Goal: Information Seeking & Learning: Compare options

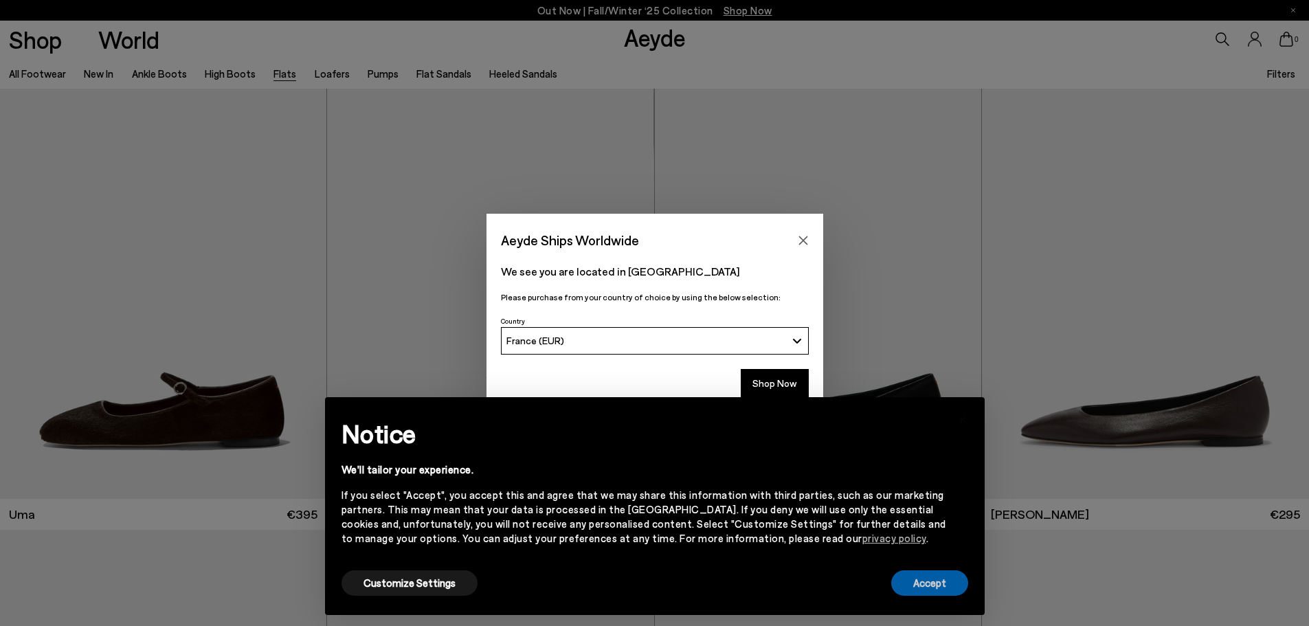
click at [929, 580] on button "Accept" at bounding box center [929, 582] width 77 height 25
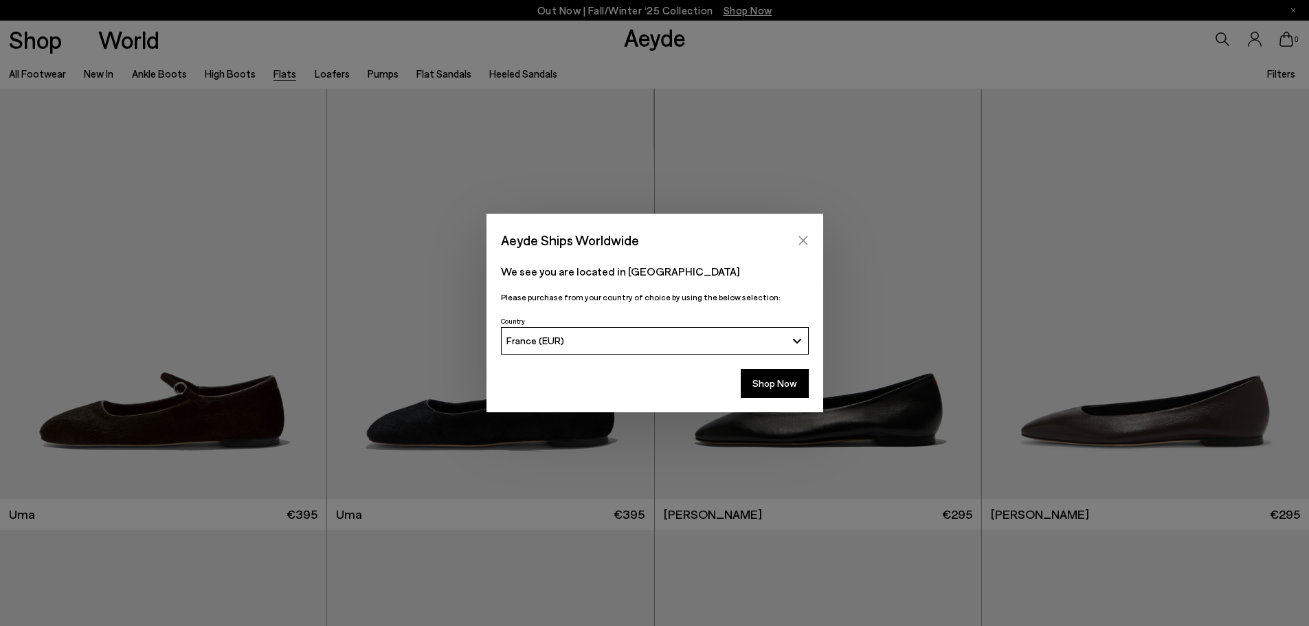
click at [802, 236] on icon "Close" at bounding box center [803, 240] width 11 height 11
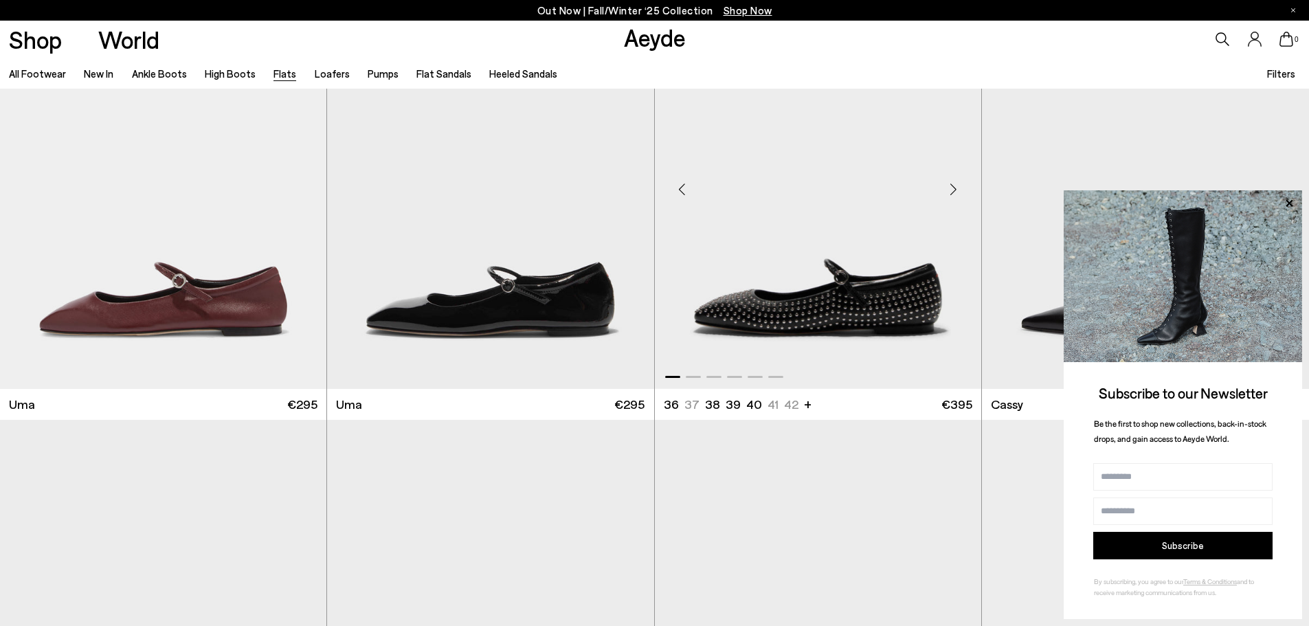
scroll to position [2336, 0]
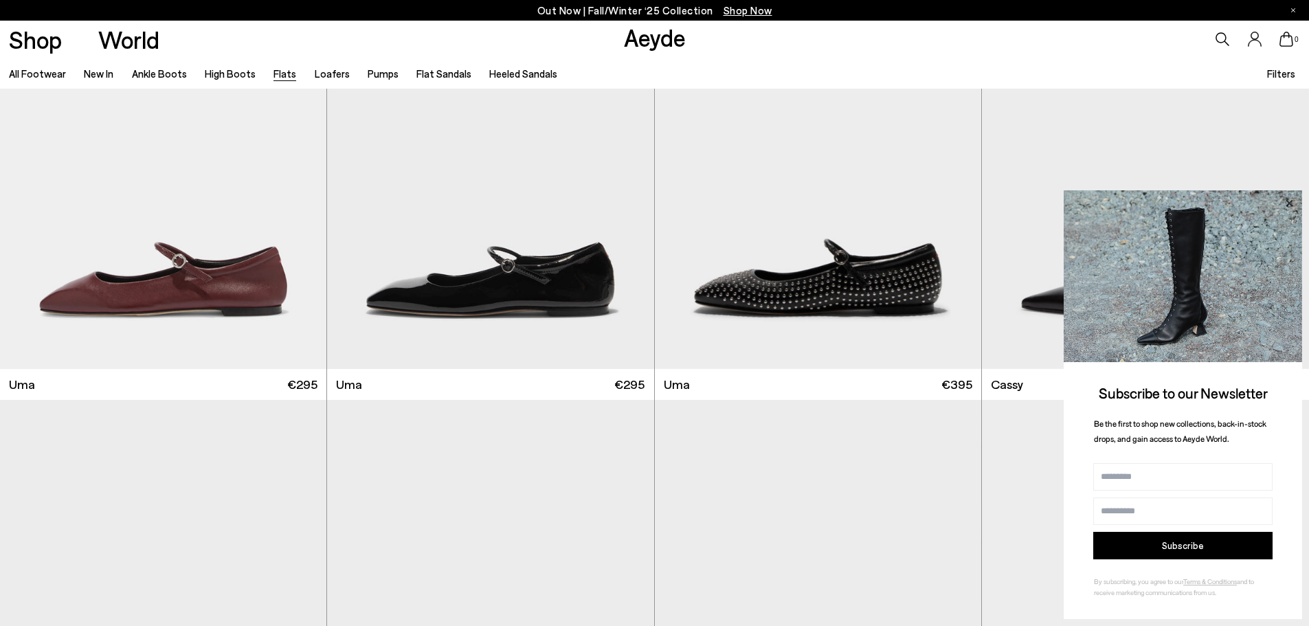
click at [1289, 203] on icon at bounding box center [1288, 202] width 7 height 7
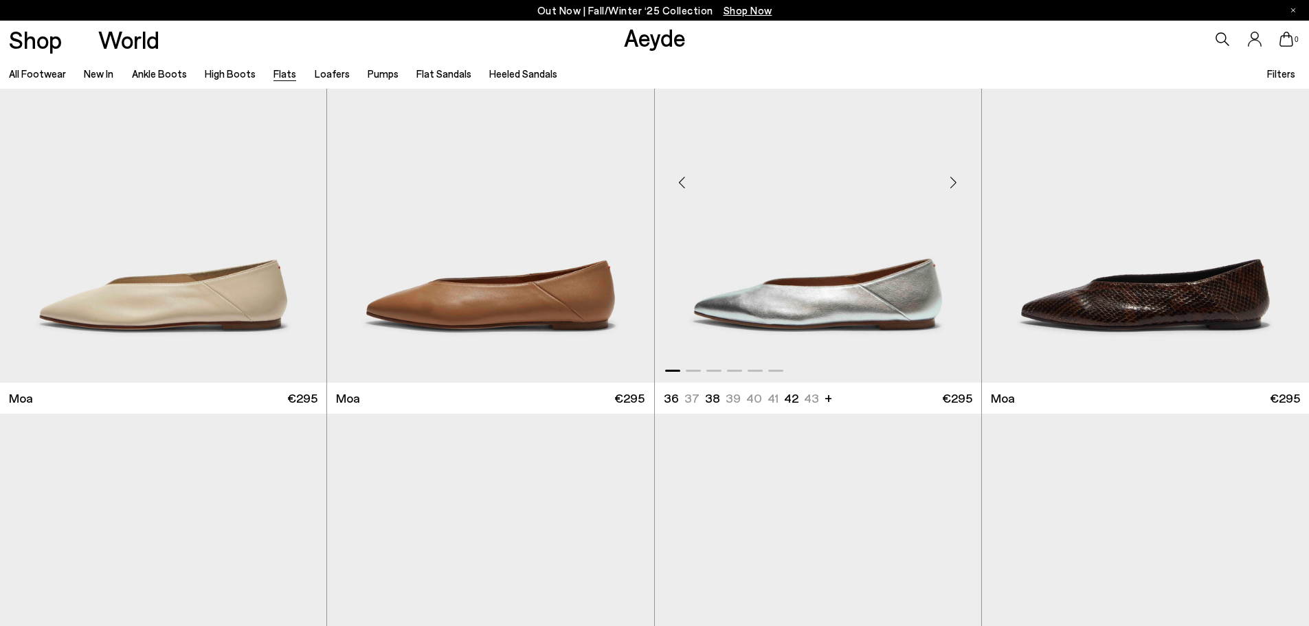
scroll to position [3229, 0]
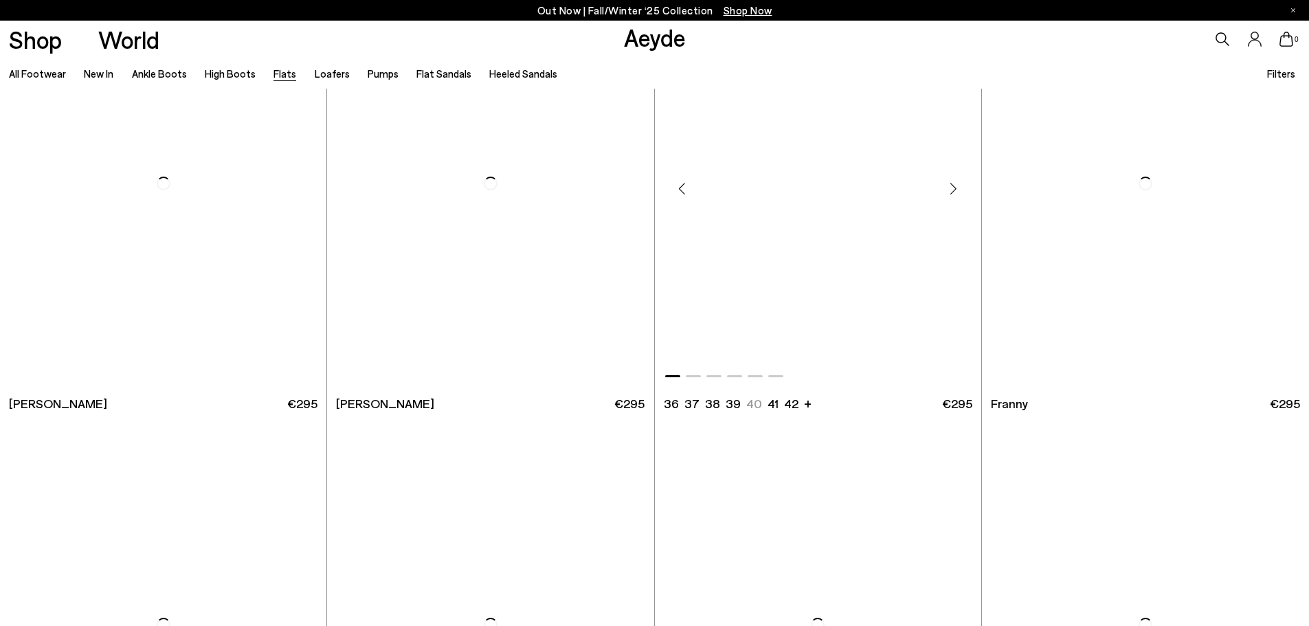
scroll to position [5427, 0]
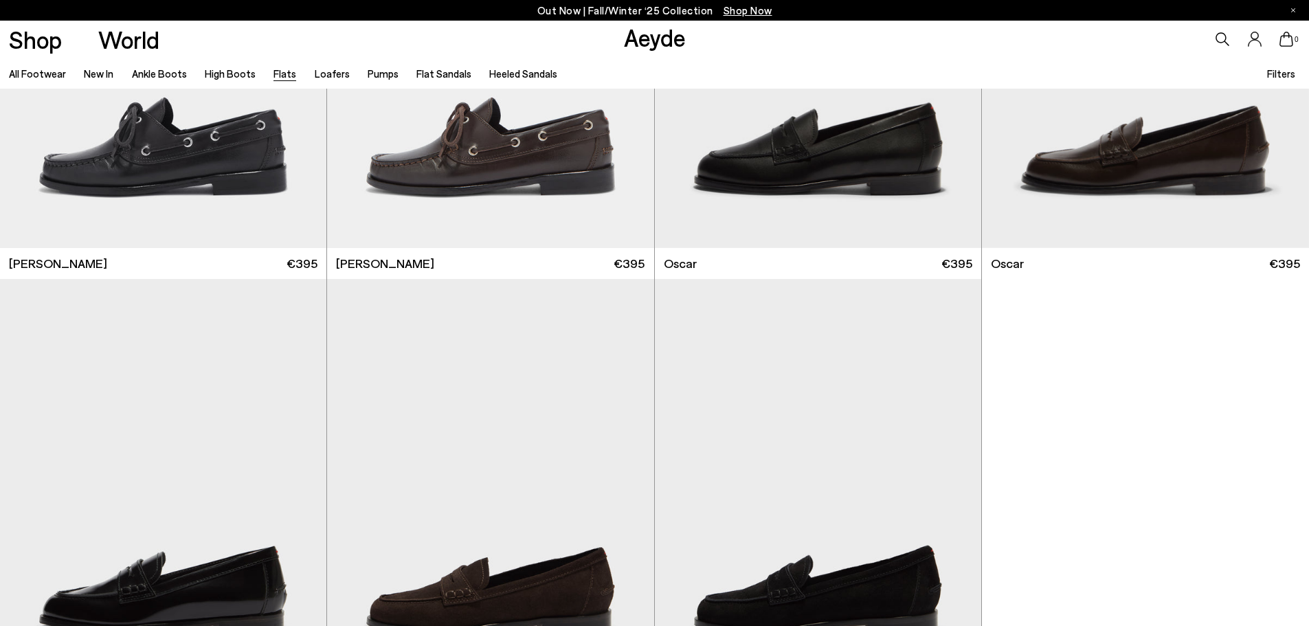
scroll to position [8931, 0]
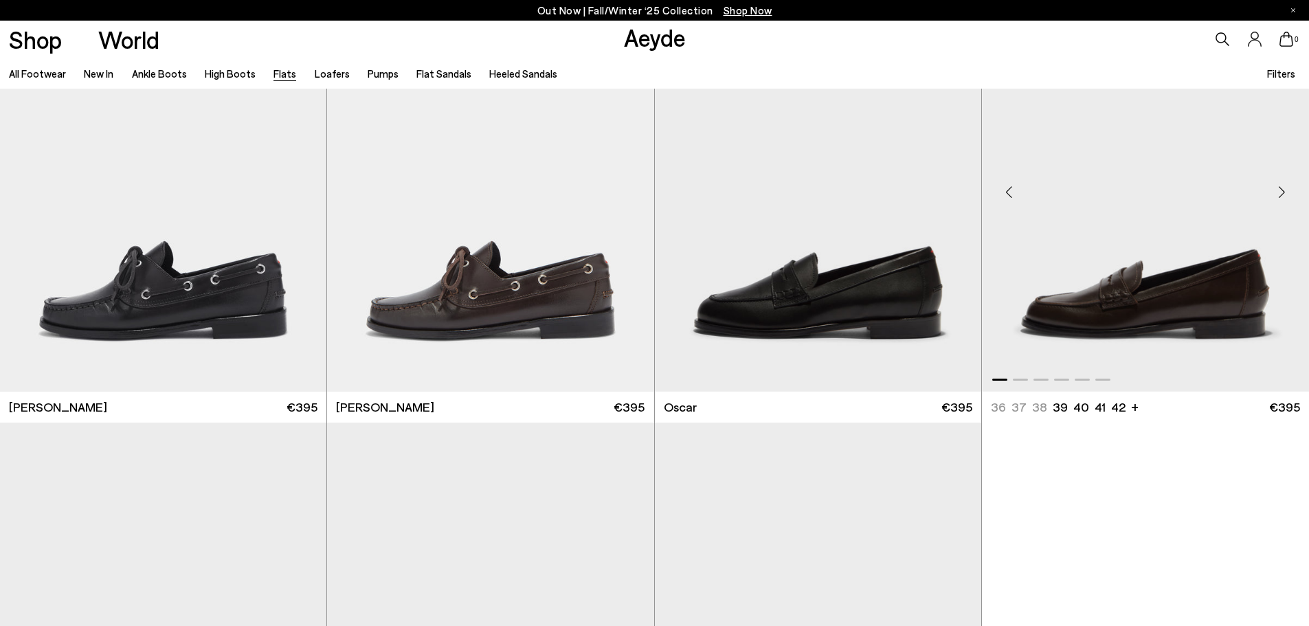
click at [1118, 321] on img "1 / 6" at bounding box center [1145, 186] width 327 height 410
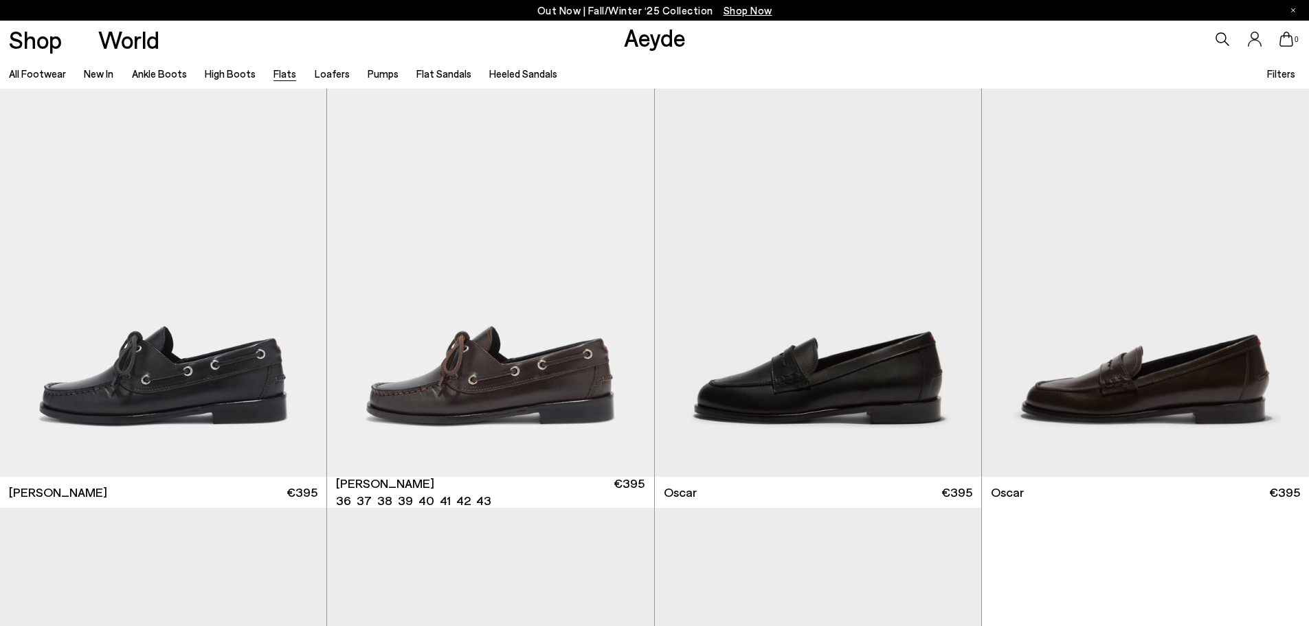
scroll to position [8725, 0]
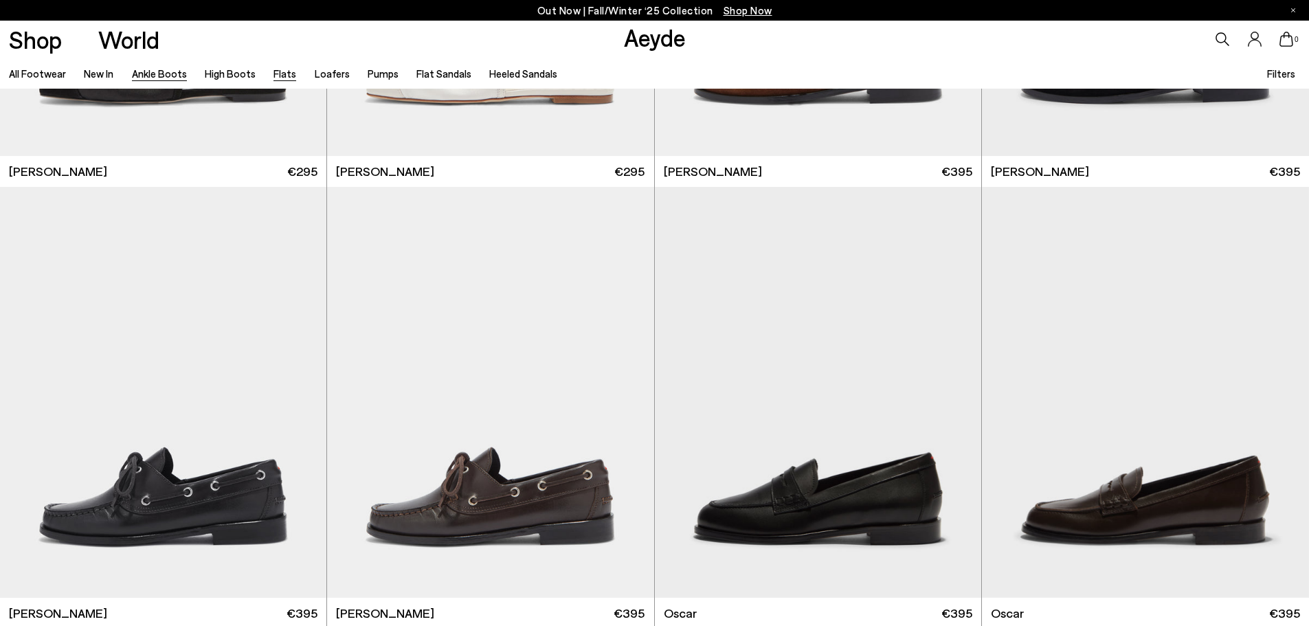
click at [158, 72] on link "Ankle Boots" at bounding box center [159, 73] width 55 height 12
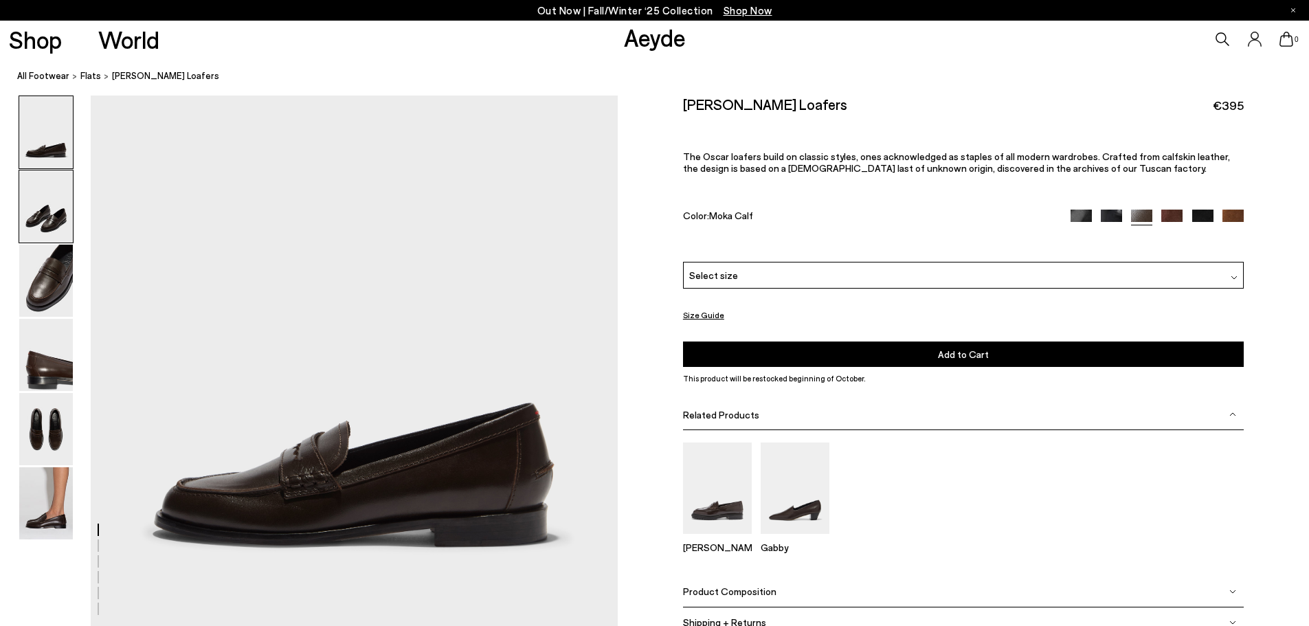
click at [28, 221] on img at bounding box center [46, 206] width 54 height 72
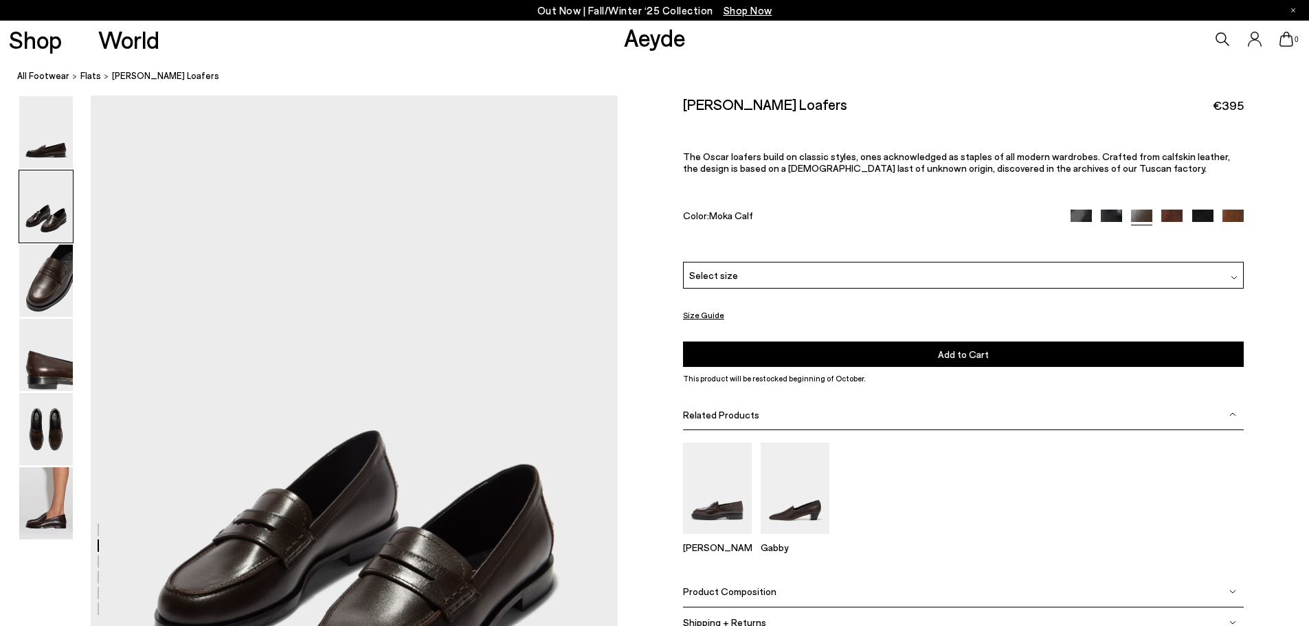
scroll to position [534, 0]
click at [41, 262] on img at bounding box center [46, 281] width 54 height 72
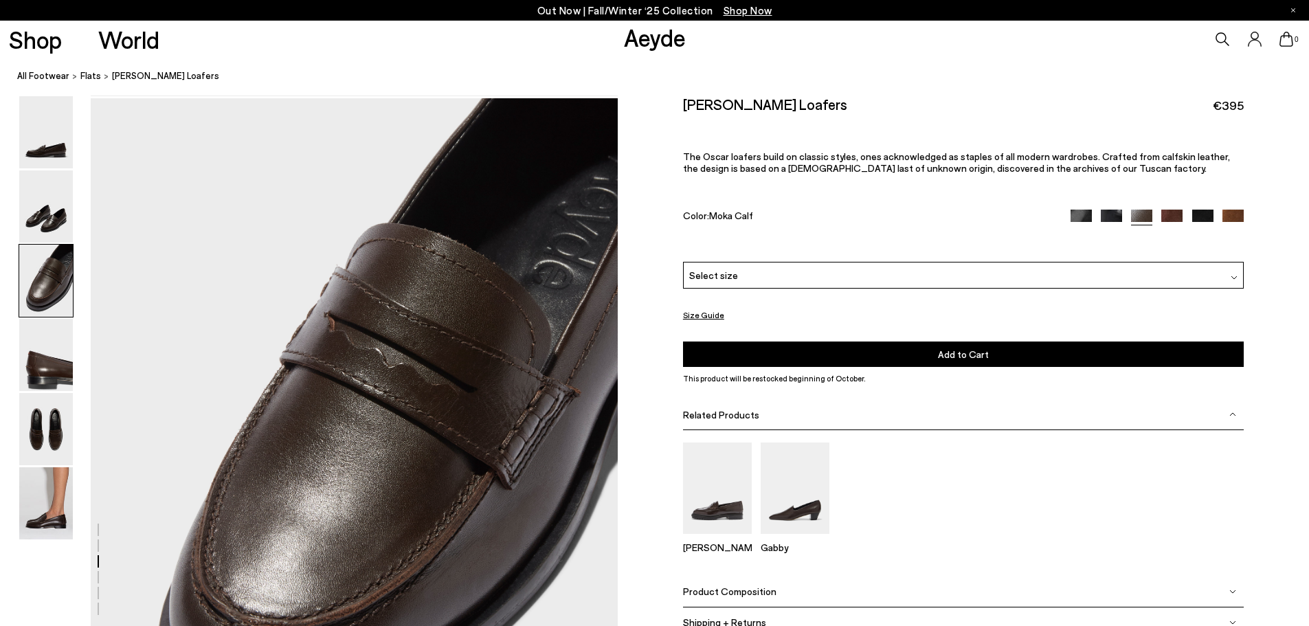
scroll to position [1238, 0]
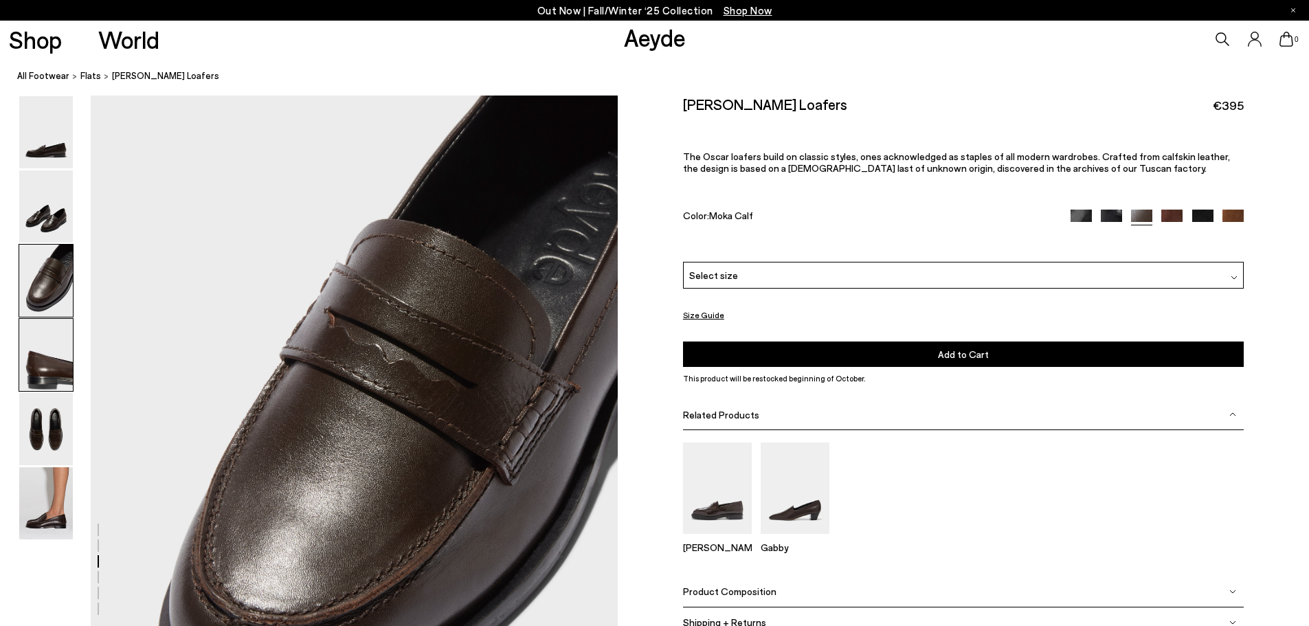
click at [55, 348] on img at bounding box center [46, 355] width 54 height 72
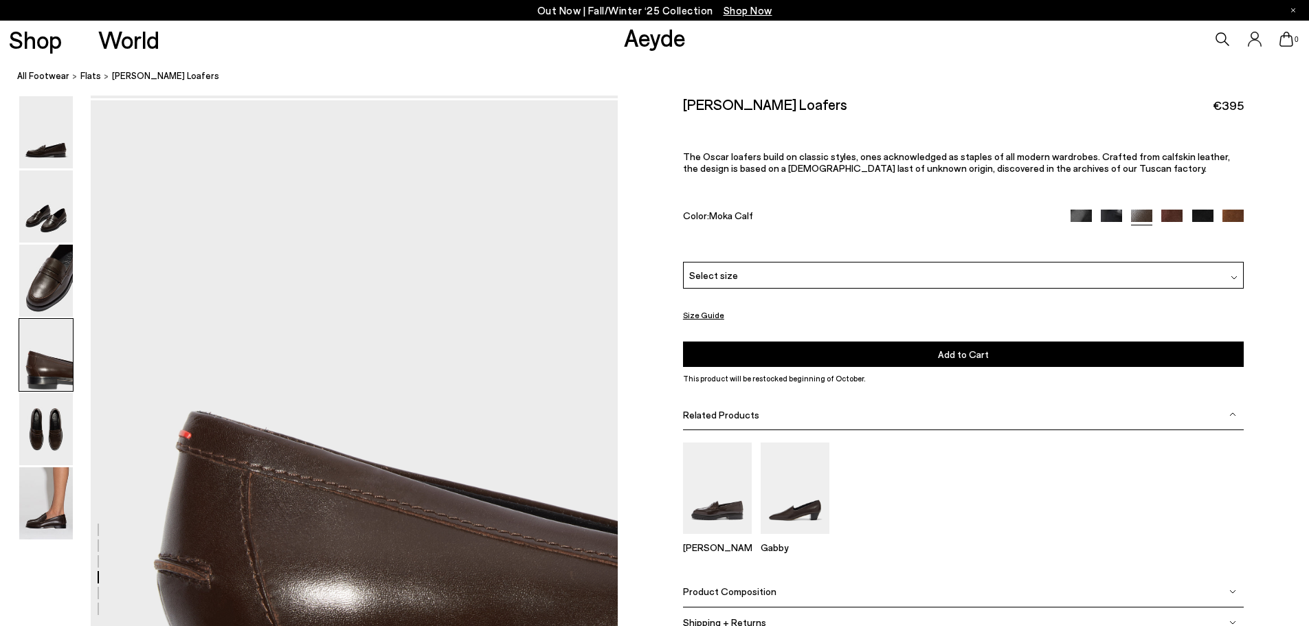
scroll to position [1942, 0]
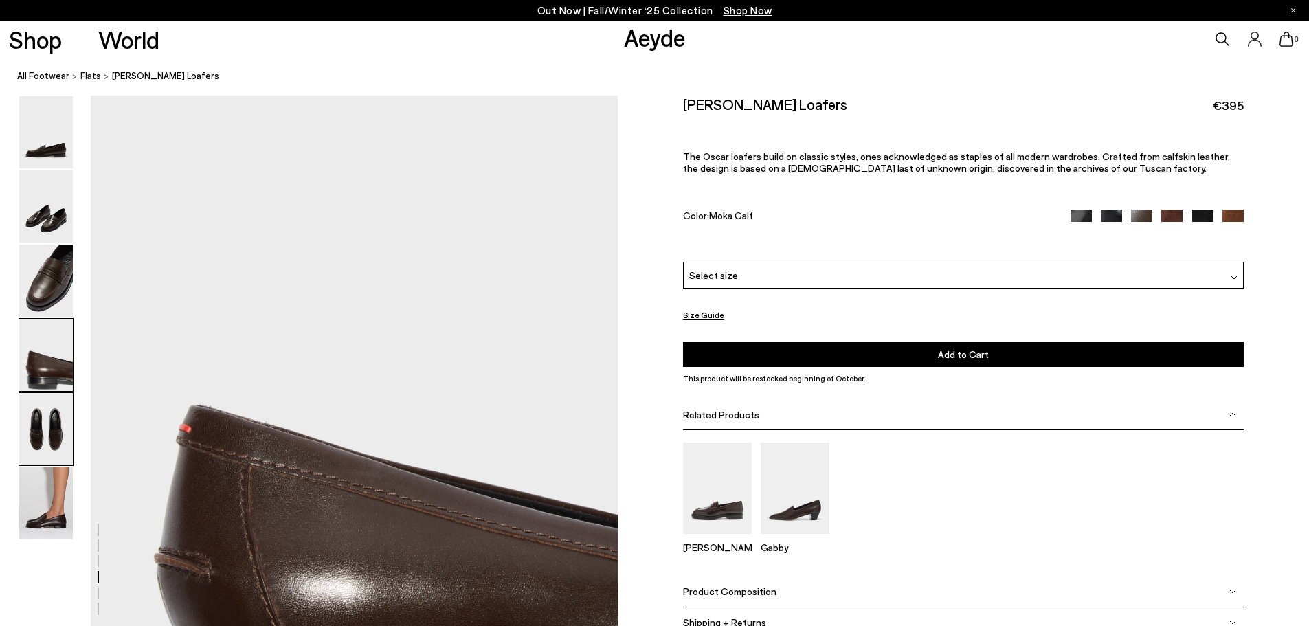
click at [51, 427] on img at bounding box center [46, 429] width 54 height 72
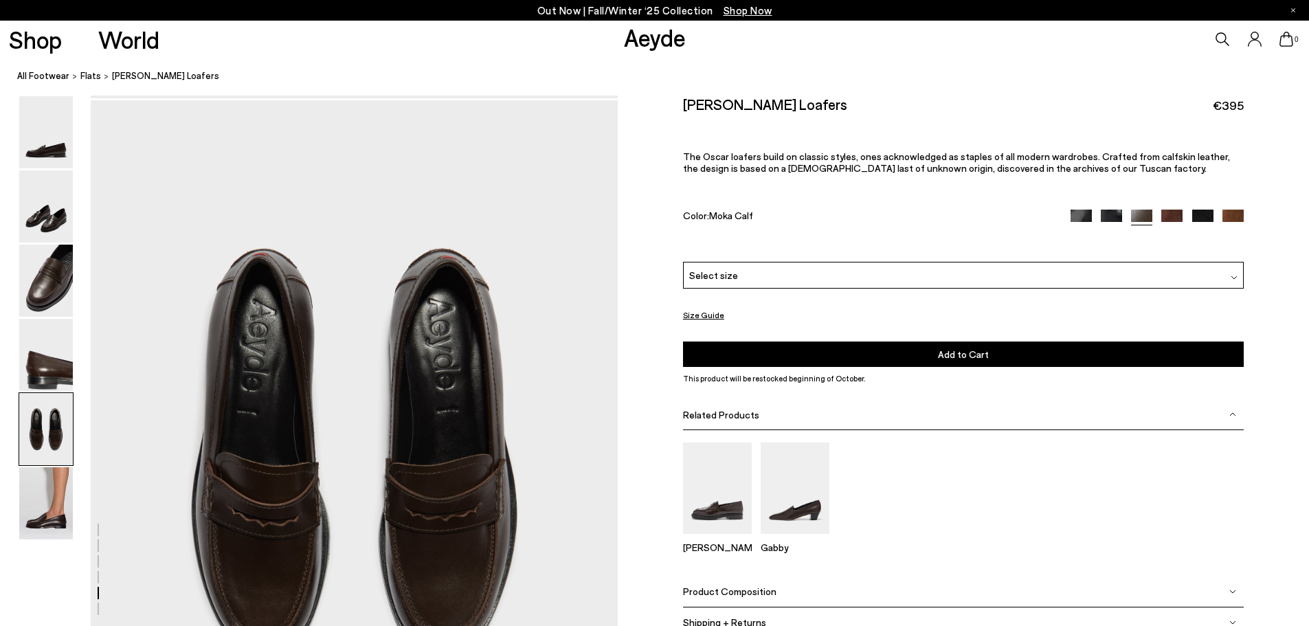
scroll to position [2647, 0]
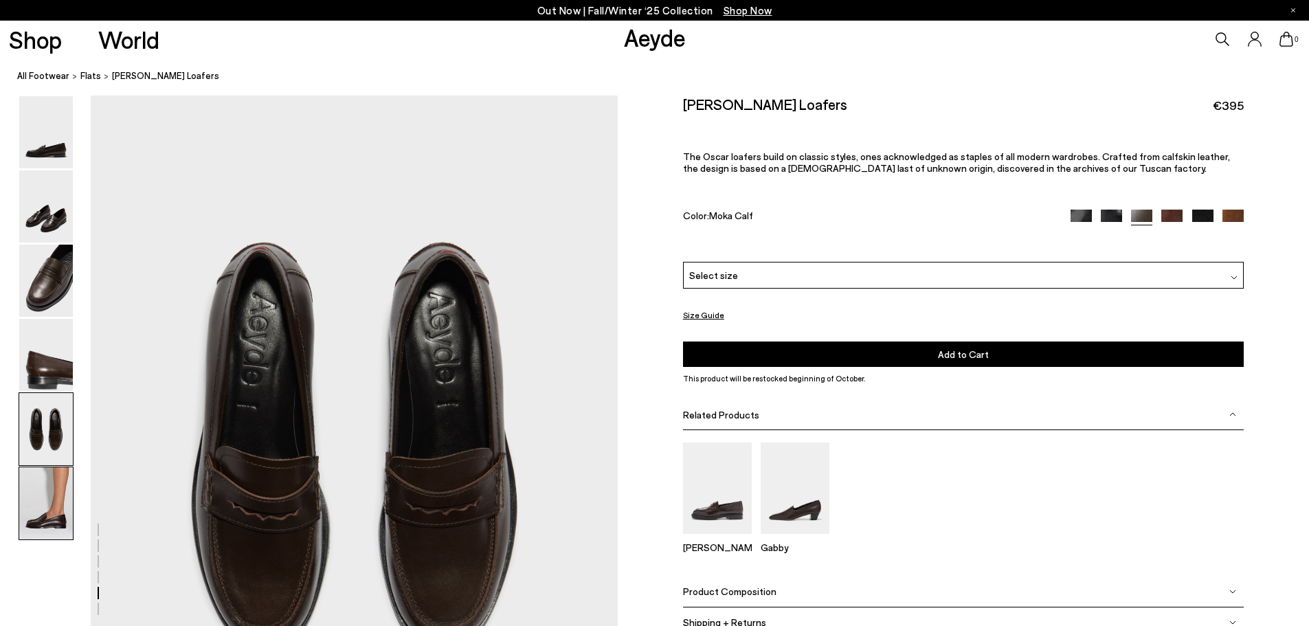
click at [38, 480] on img at bounding box center [46, 503] width 54 height 72
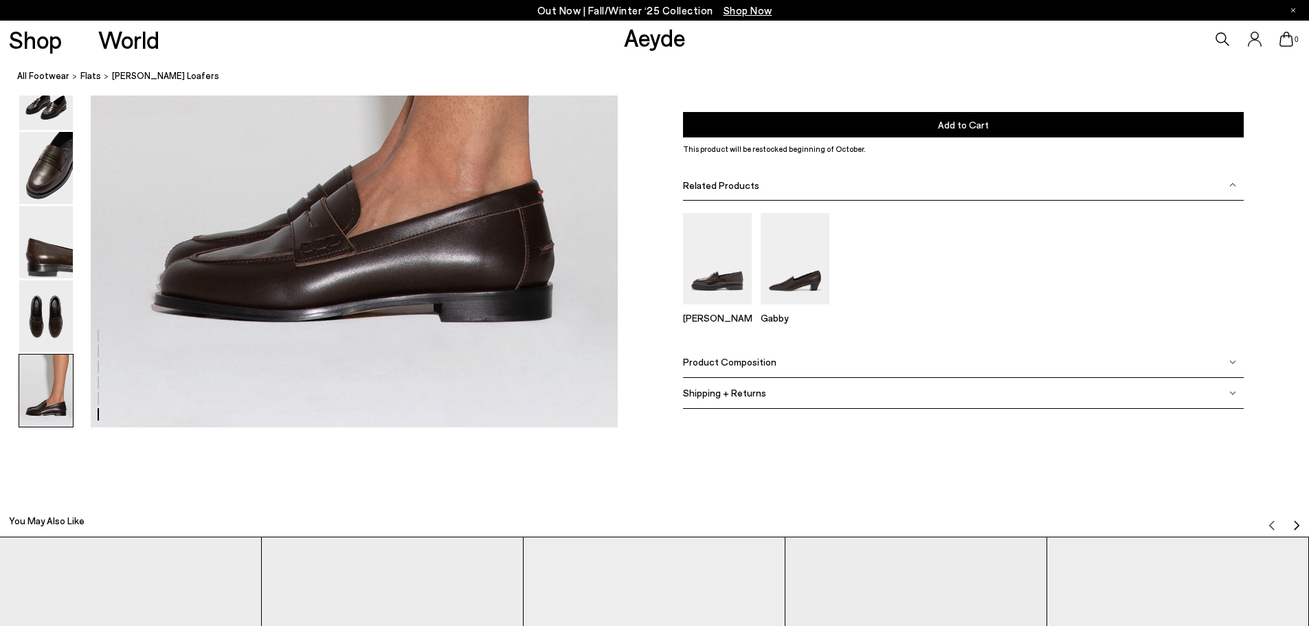
scroll to position [3789, 0]
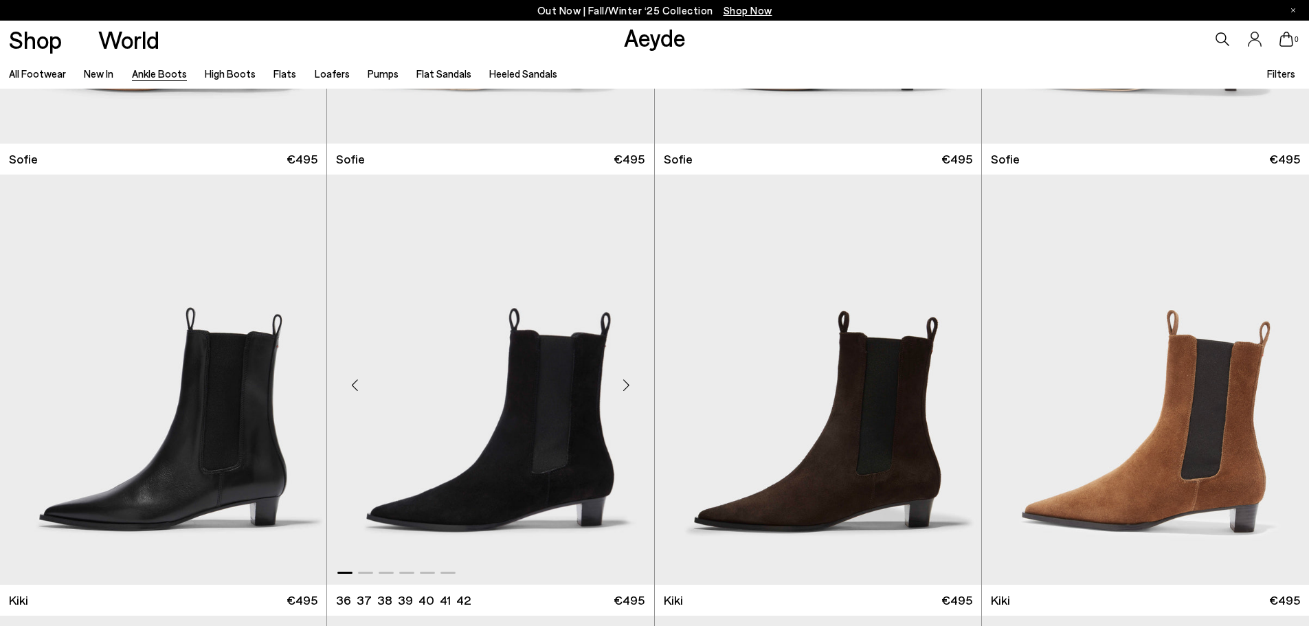
scroll to position [2130, 0]
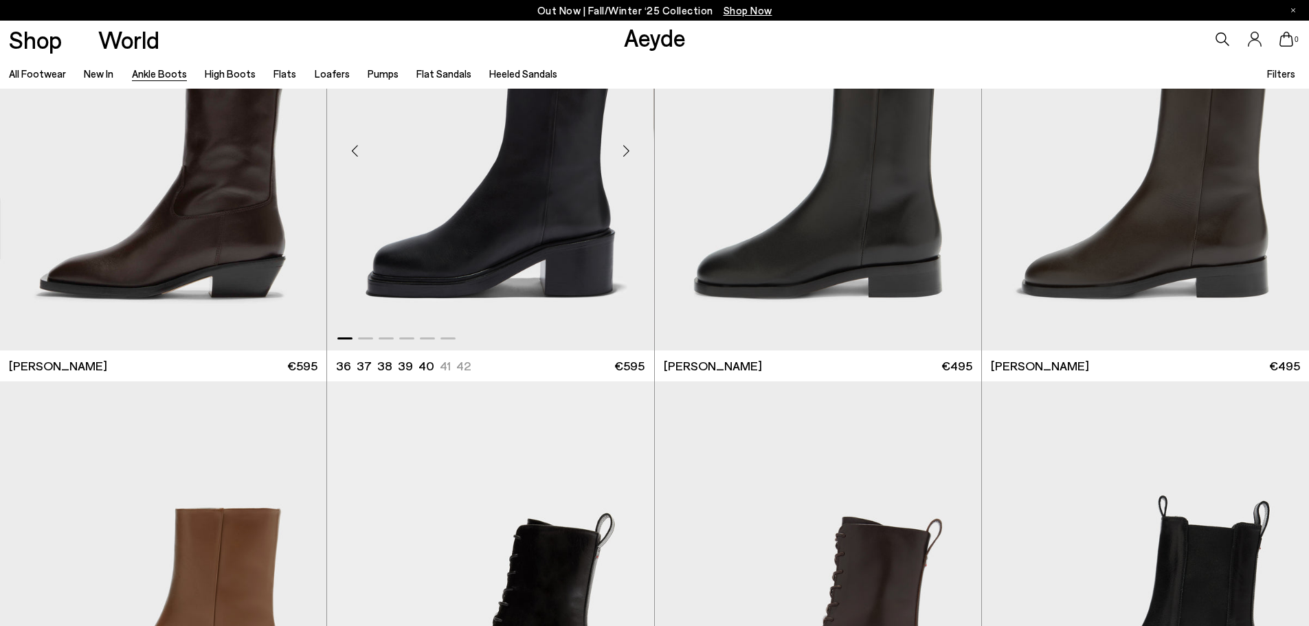
scroll to position [5908, 0]
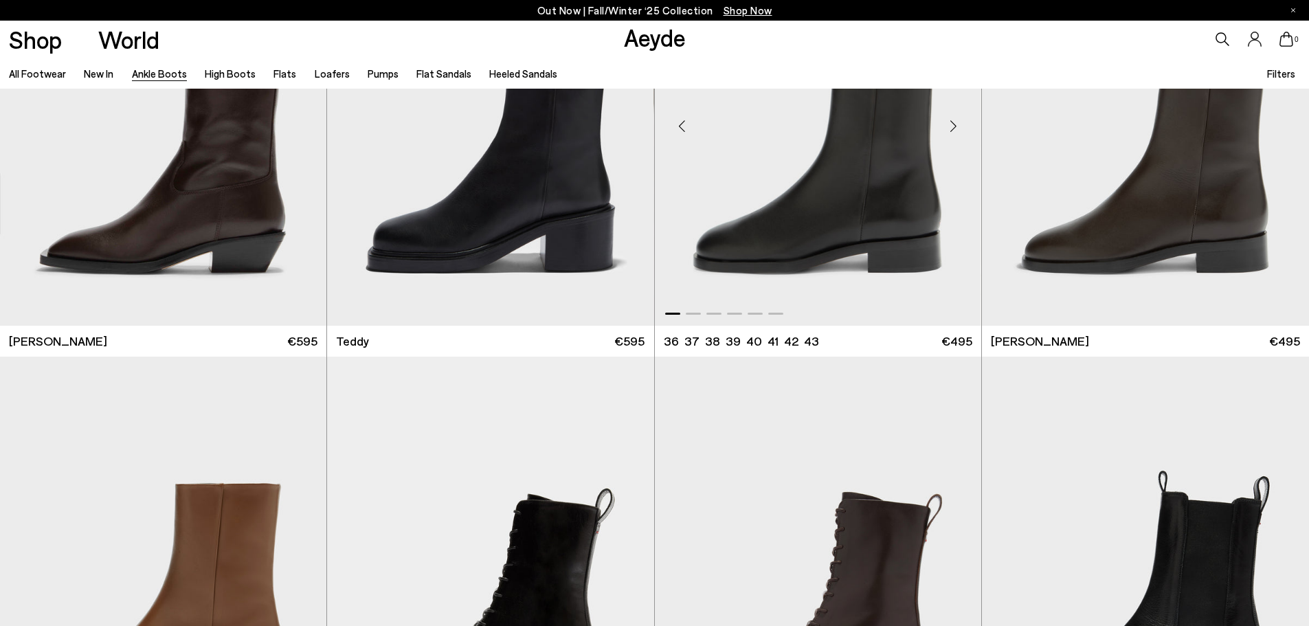
click at [879, 257] on img "1 / 6" at bounding box center [817, 121] width 326 height 410
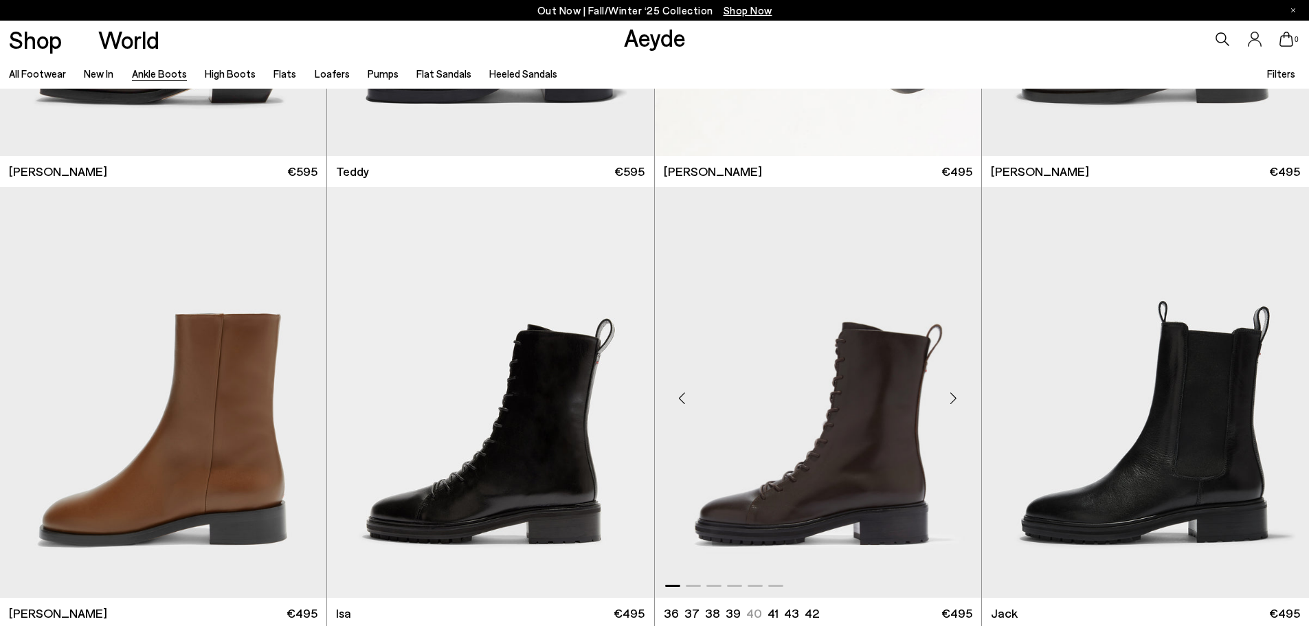
scroll to position [6114, 0]
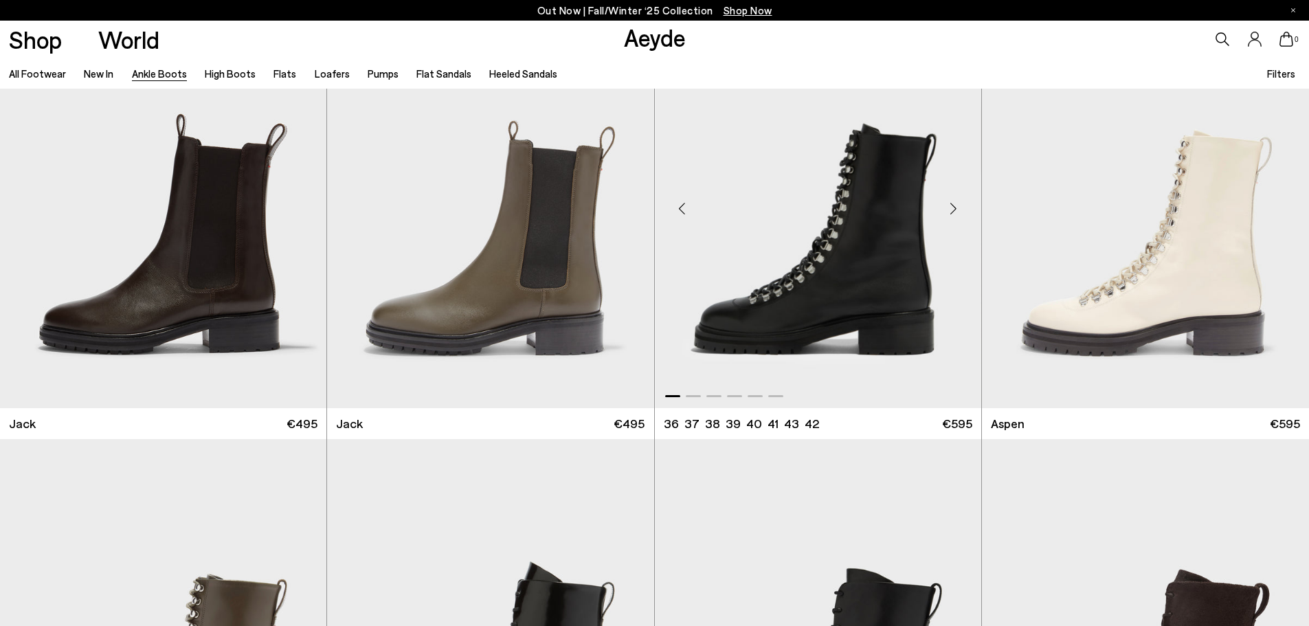
scroll to position [6732, 0]
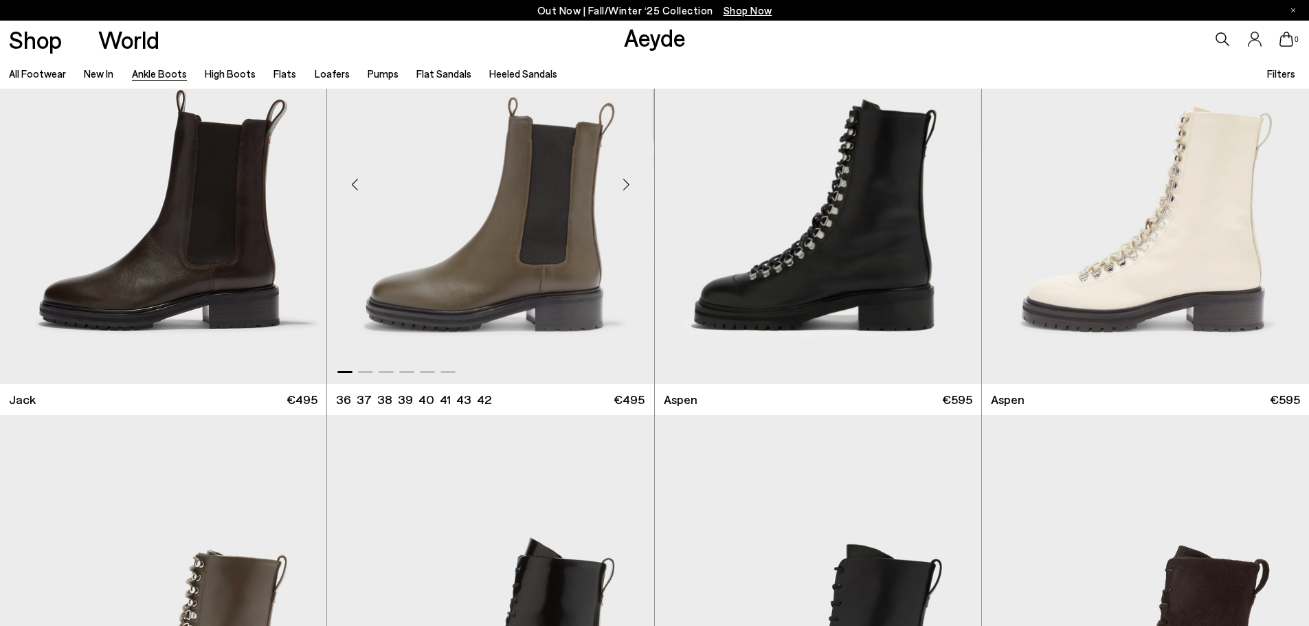
click at [550, 297] on img "1 / 6" at bounding box center [490, 179] width 326 height 410
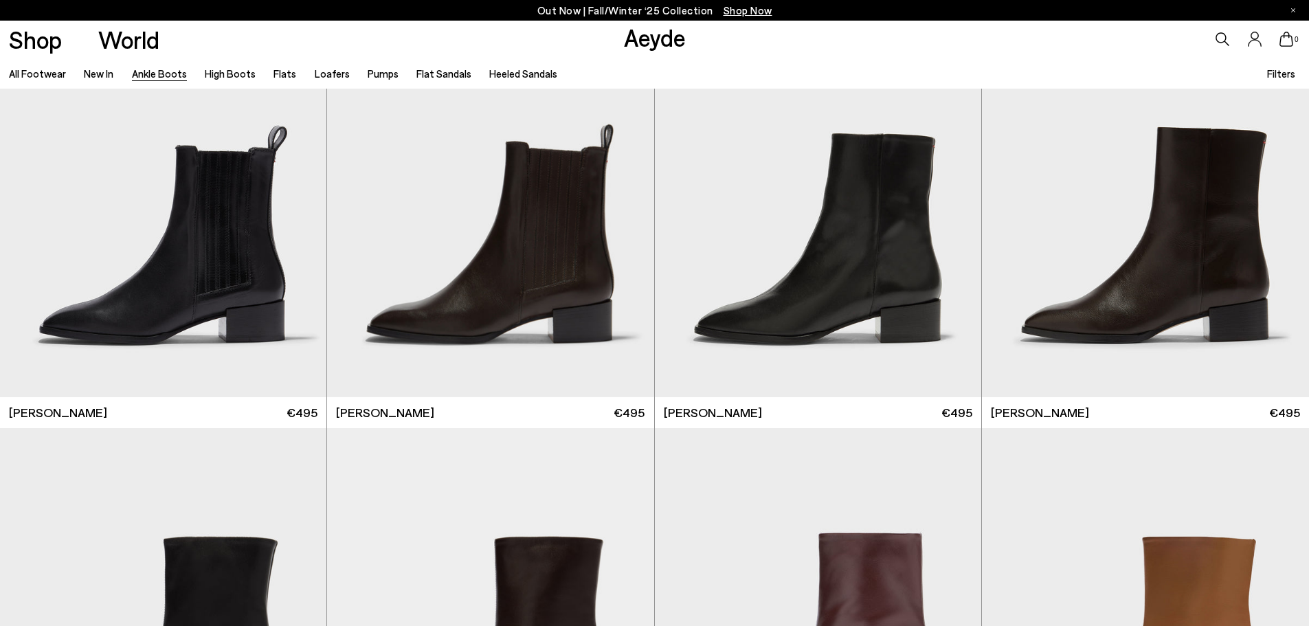
scroll to position [7625, 0]
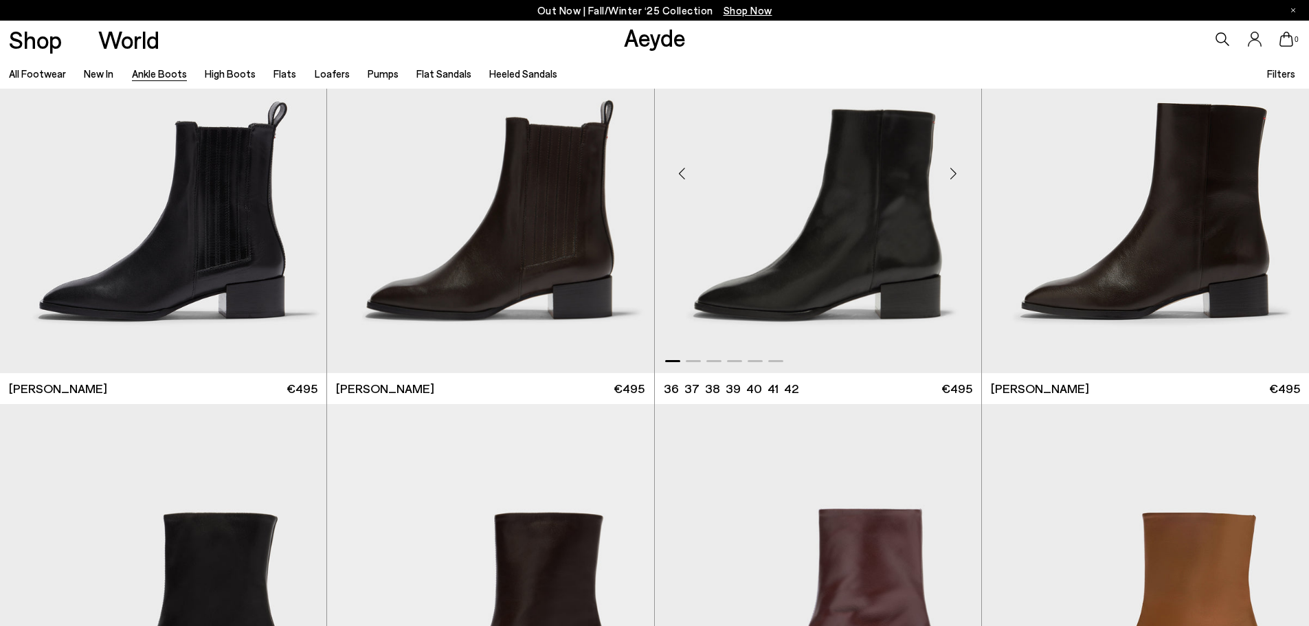
click at [842, 271] on img "1 / 6" at bounding box center [818, 168] width 326 height 410
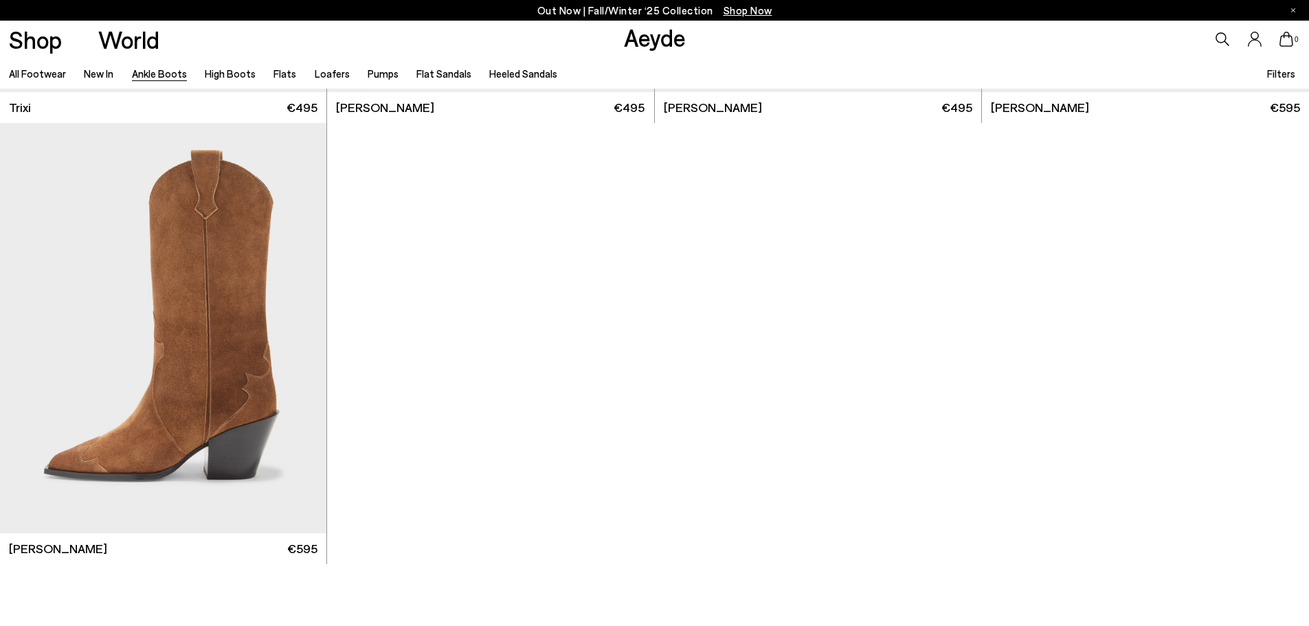
scroll to position [9206, 0]
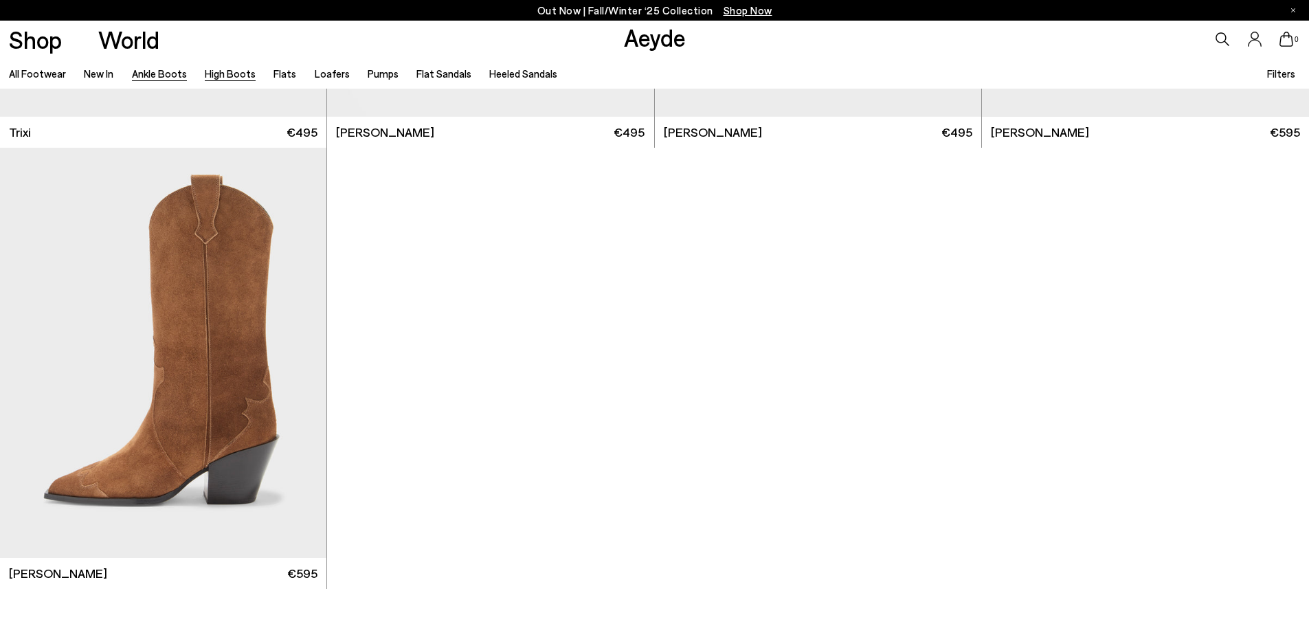
click at [229, 77] on link "High Boots" at bounding box center [230, 73] width 51 height 12
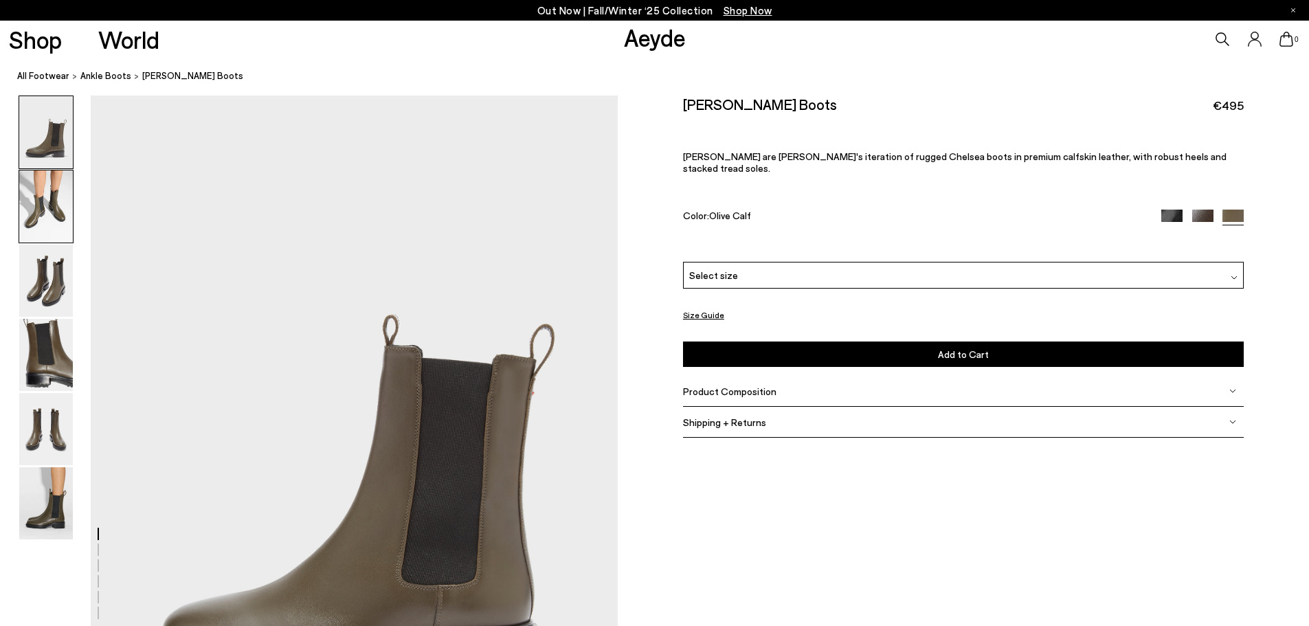
click at [47, 203] on img at bounding box center [46, 206] width 54 height 72
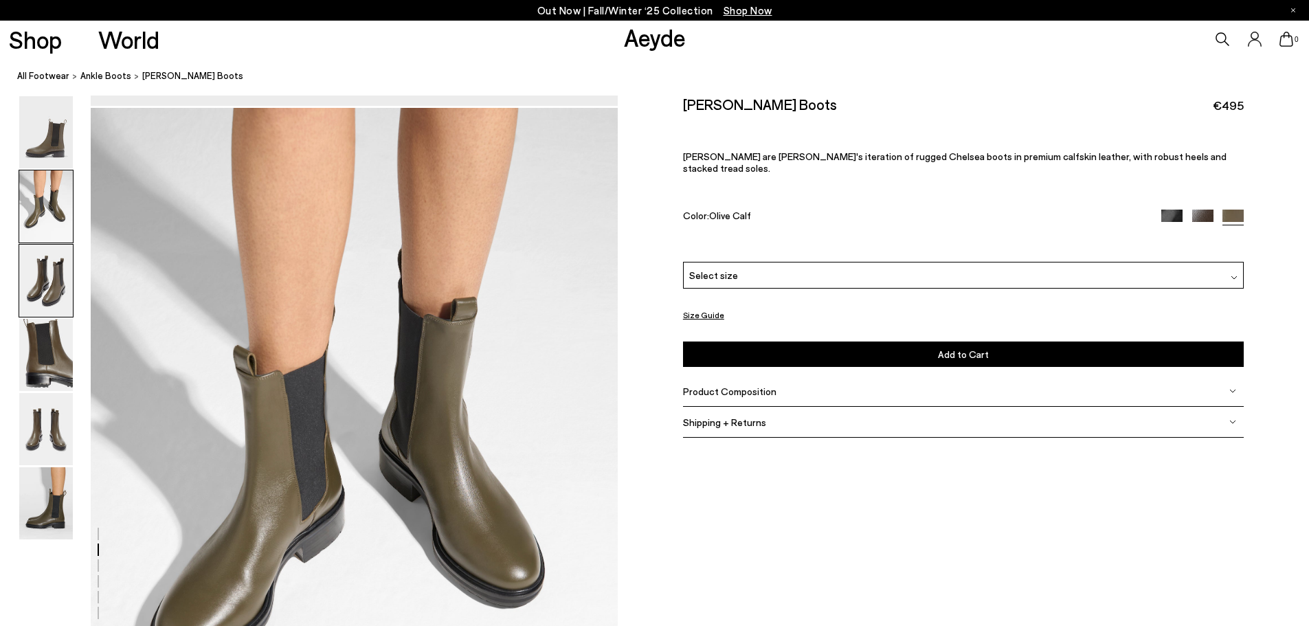
scroll to position [706, 0]
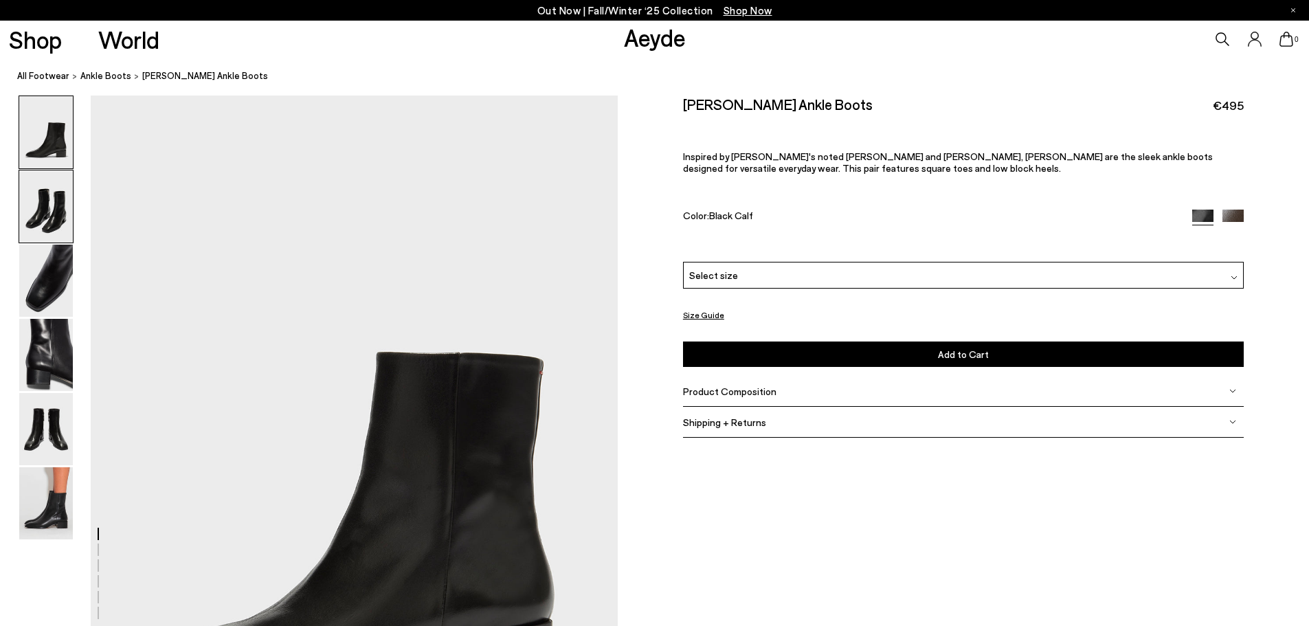
click at [60, 210] on img at bounding box center [46, 206] width 54 height 72
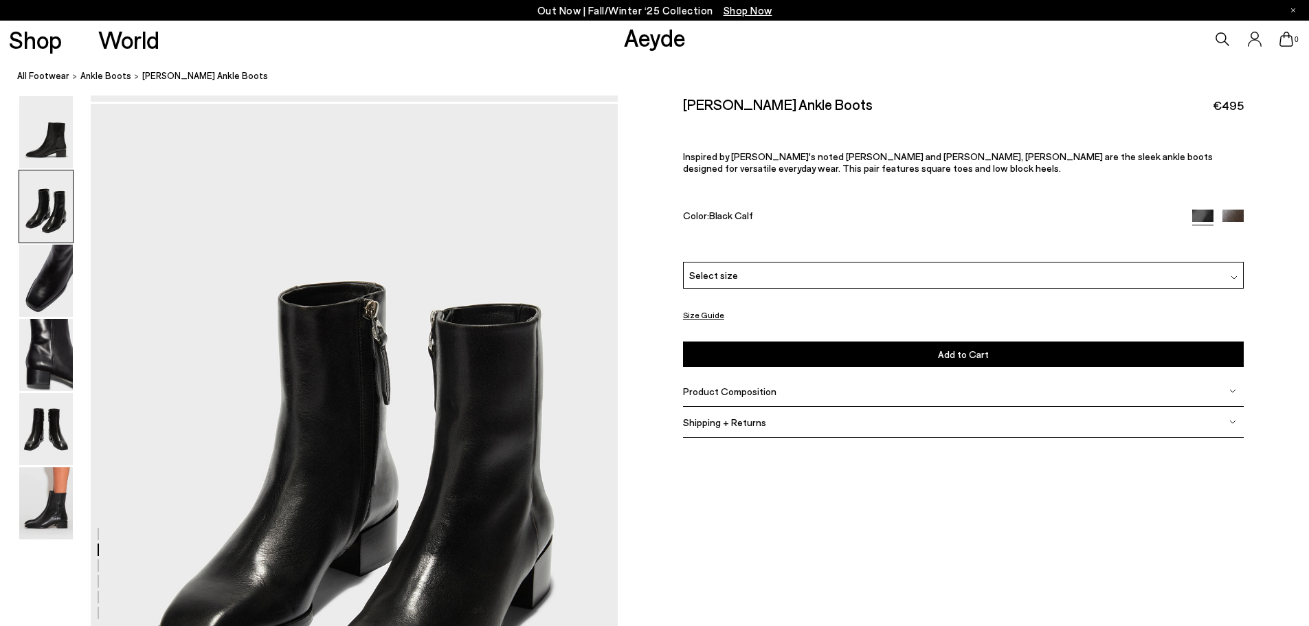
scroll to position [706, 0]
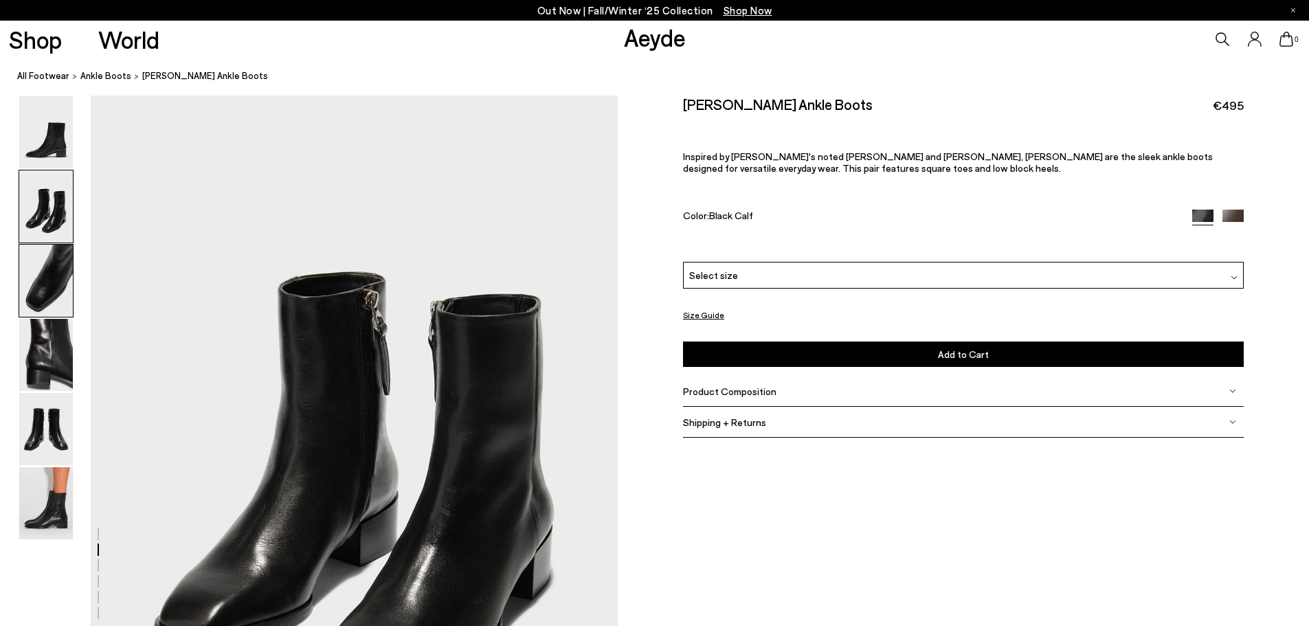
click at [58, 284] on img at bounding box center [46, 281] width 54 height 72
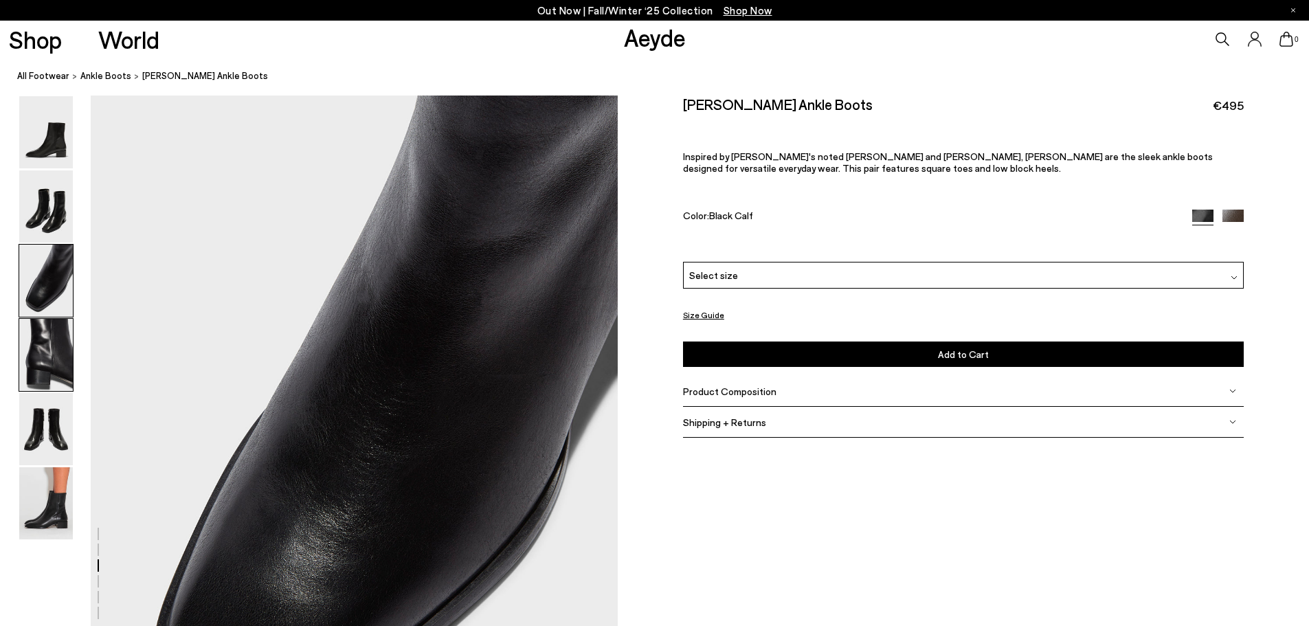
click at [53, 353] on img at bounding box center [46, 355] width 54 height 72
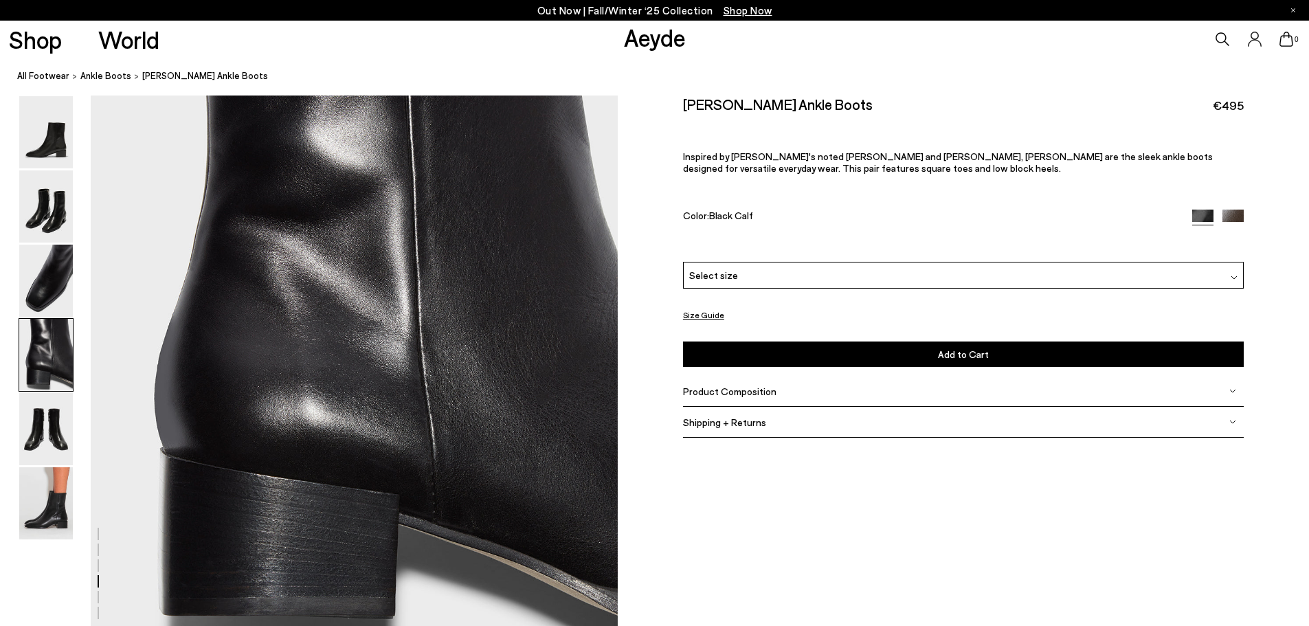
scroll to position [2251, 0]
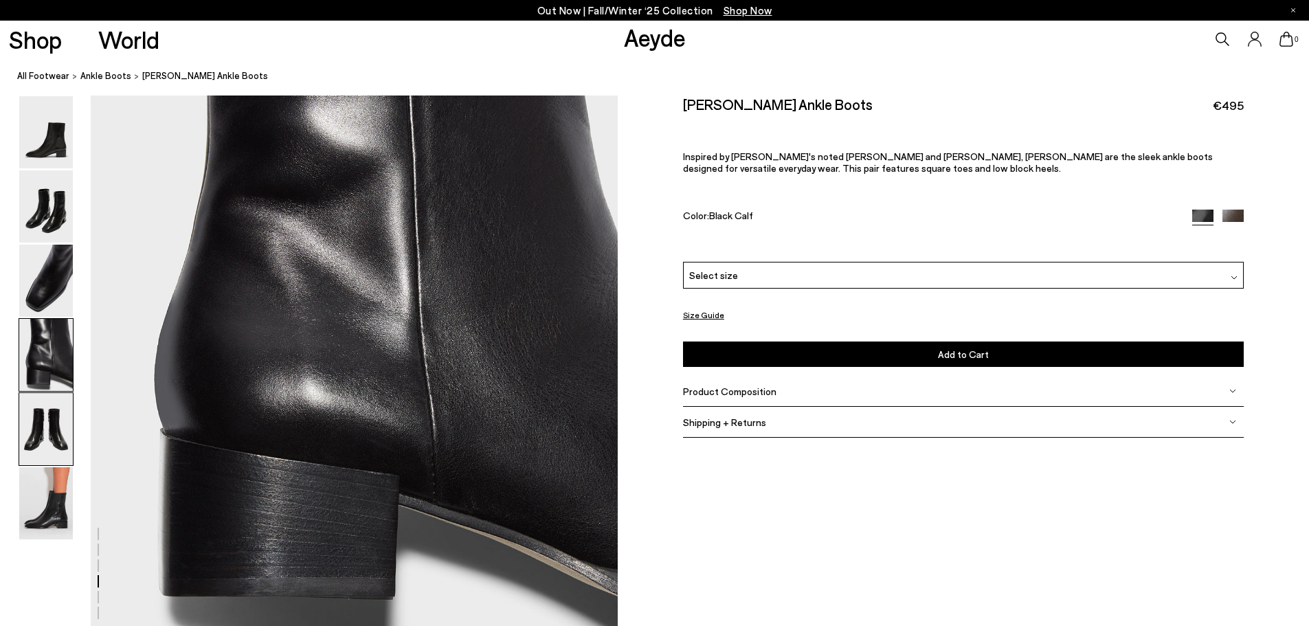
click at [54, 427] on img at bounding box center [46, 429] width 54 height 72
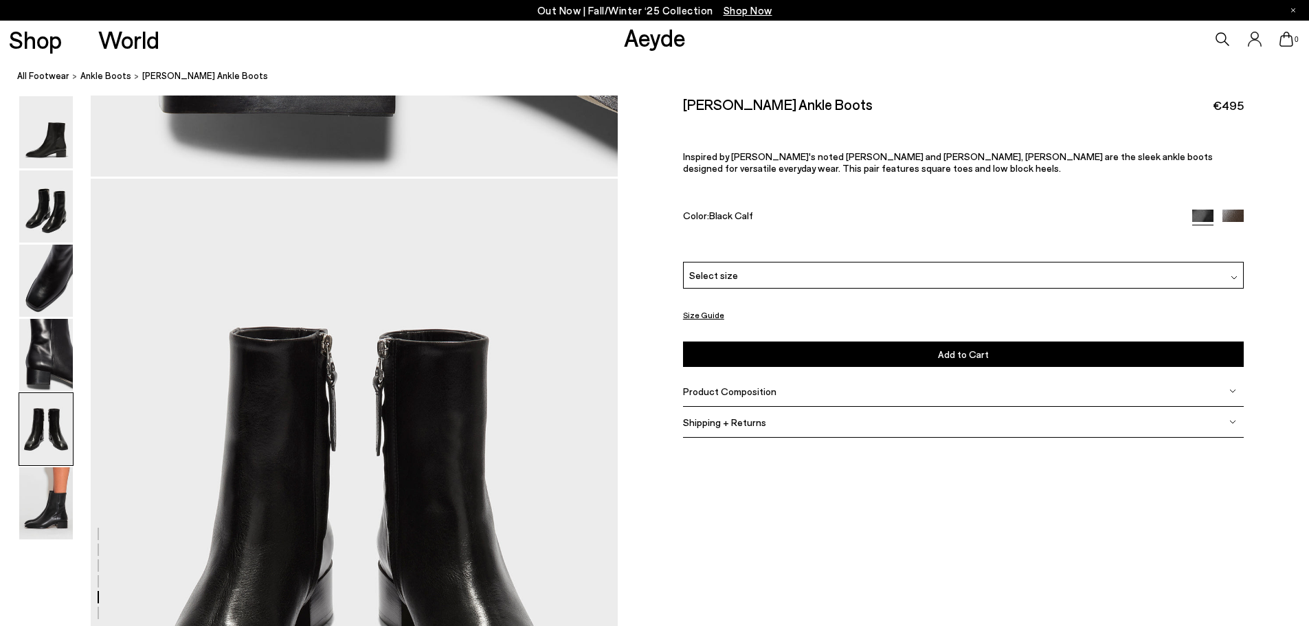
scroll to position [2819, 0]
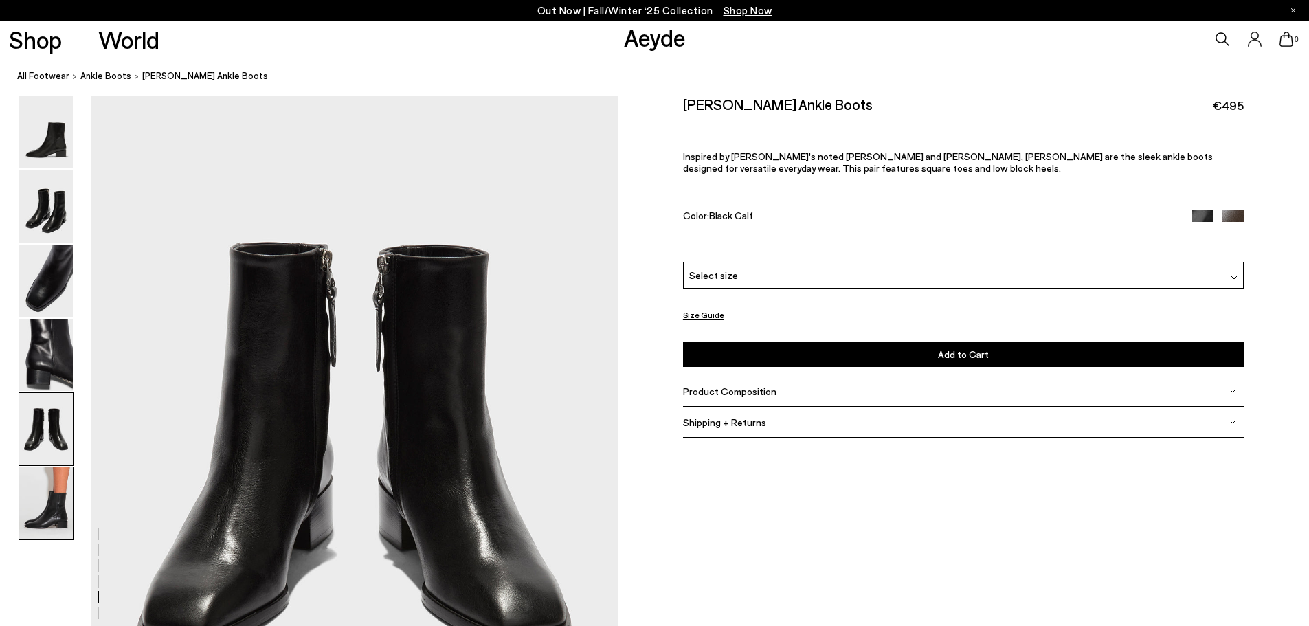
click at [53, 493] on img at bounding box center [46, 503] width 54 height 72
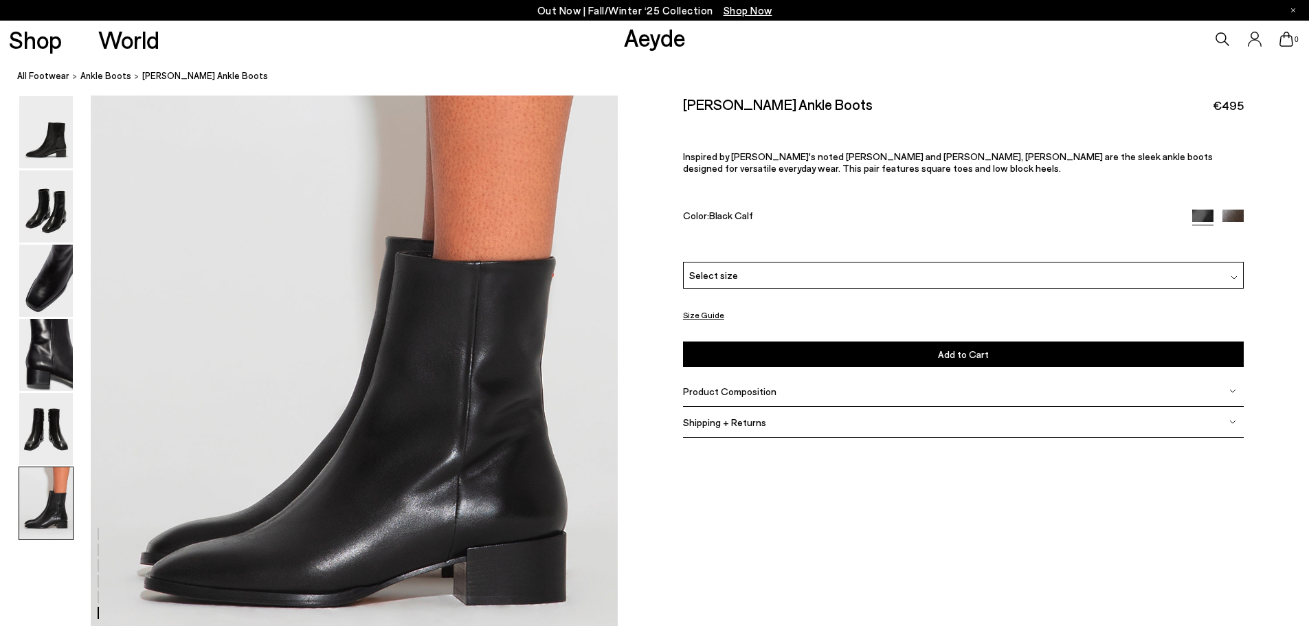
scroll to position [3617, 0]
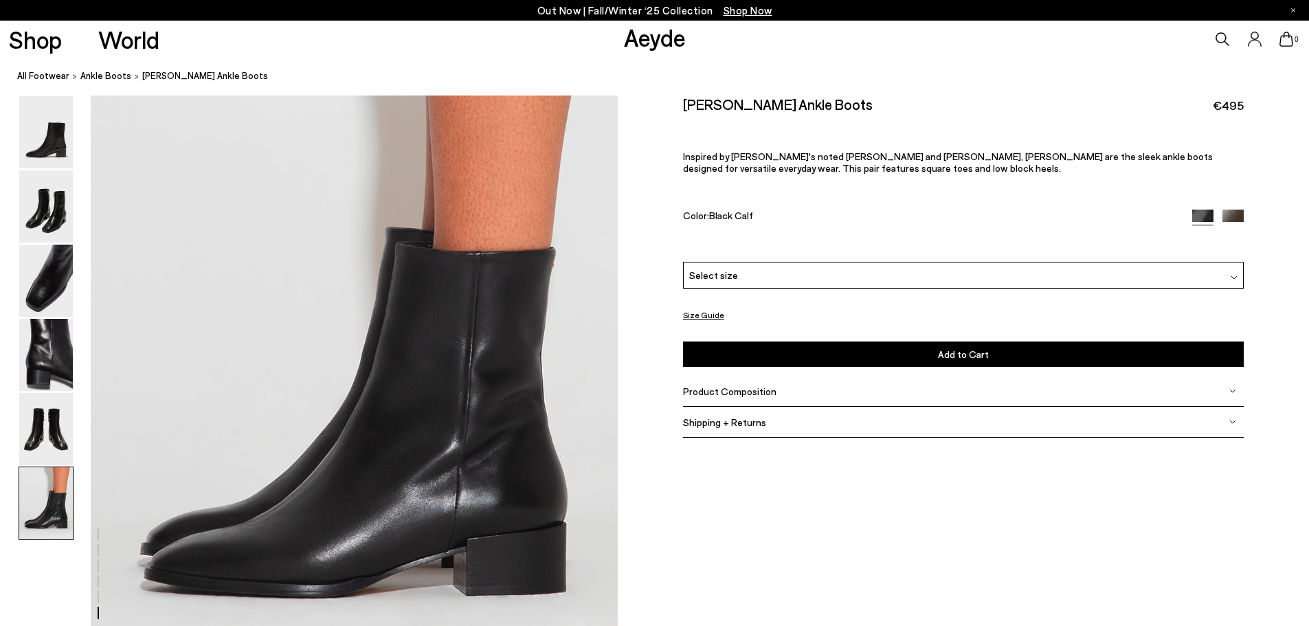
click at [755, 391] on span "Product Composition" at bounding box center [729, 391] width 93 height 12
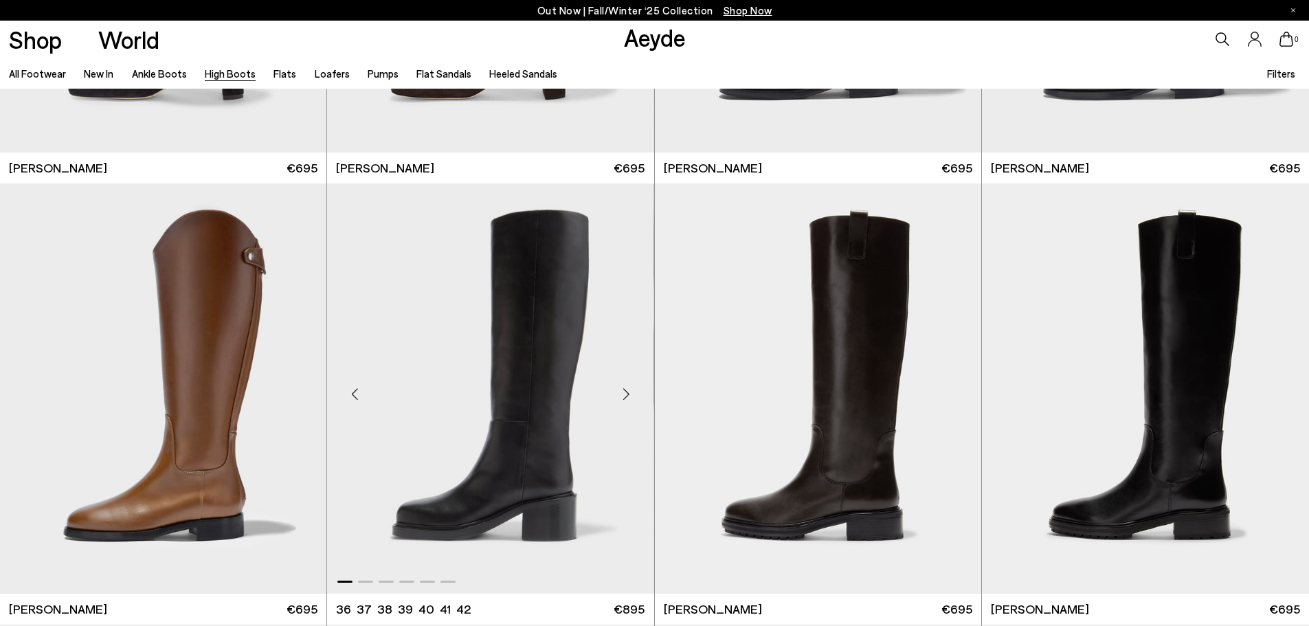
scroll to position [3504, 0]
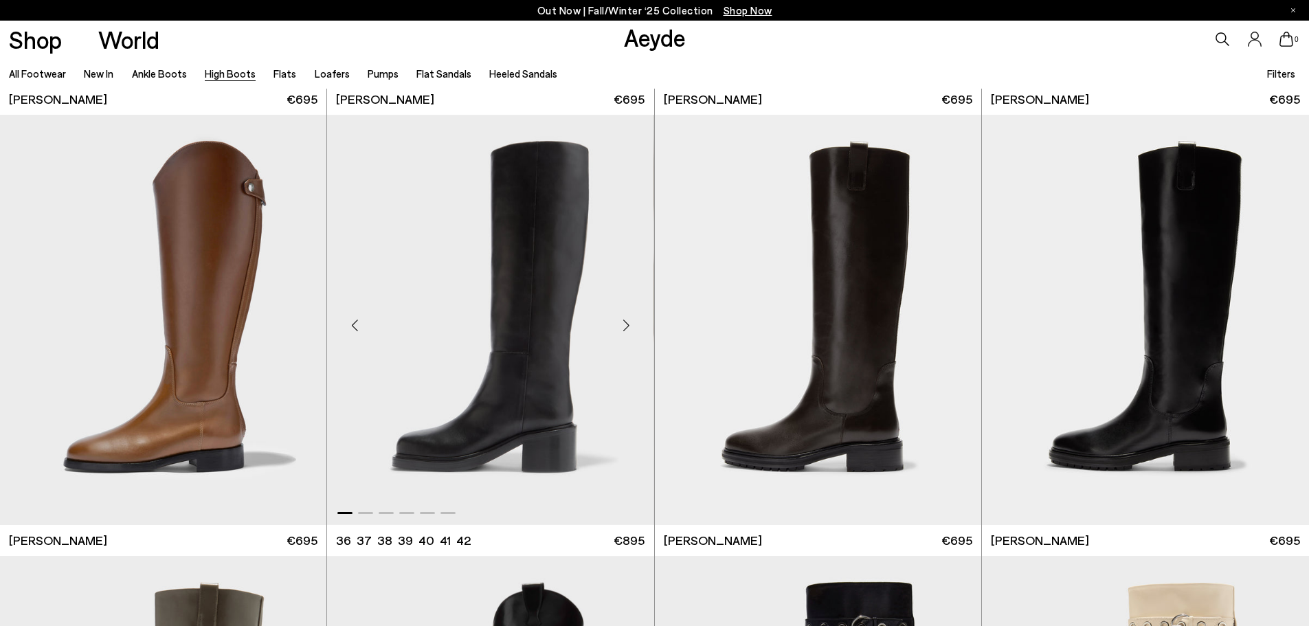
click at [622, 322] on div "Next slide" at bounding box center [626, 324] width 41 height 41
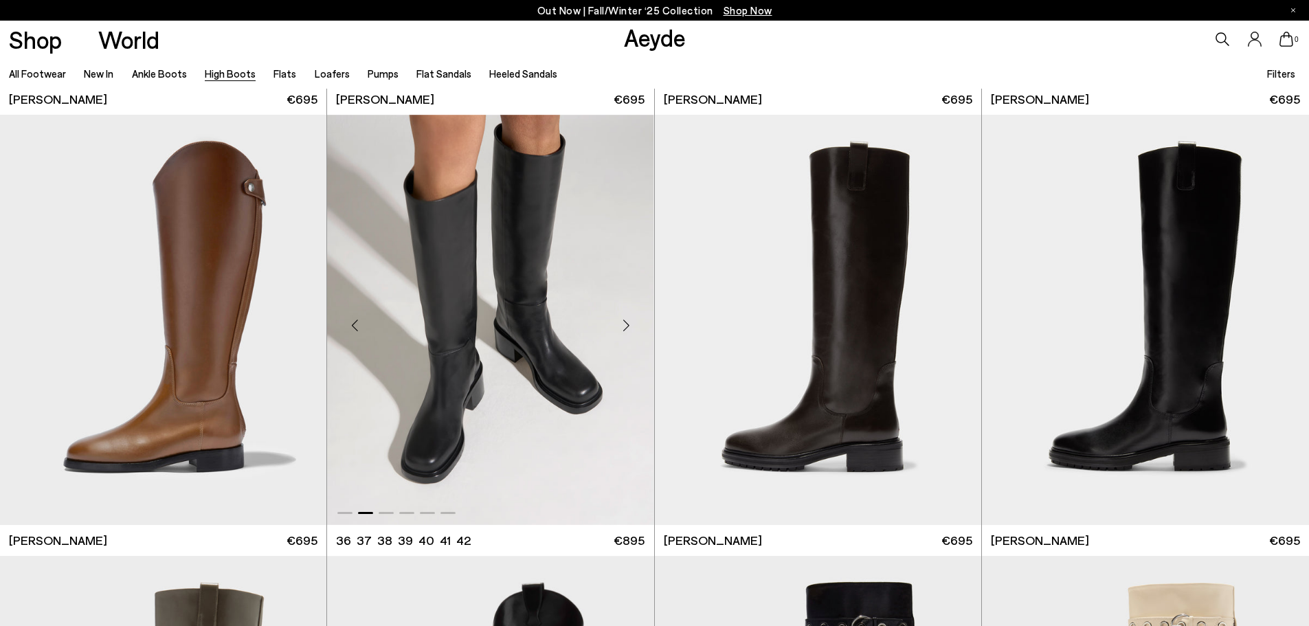
click at [622, 322] on div "Next slide" at bounding box center [626, 324] width 41 height 41
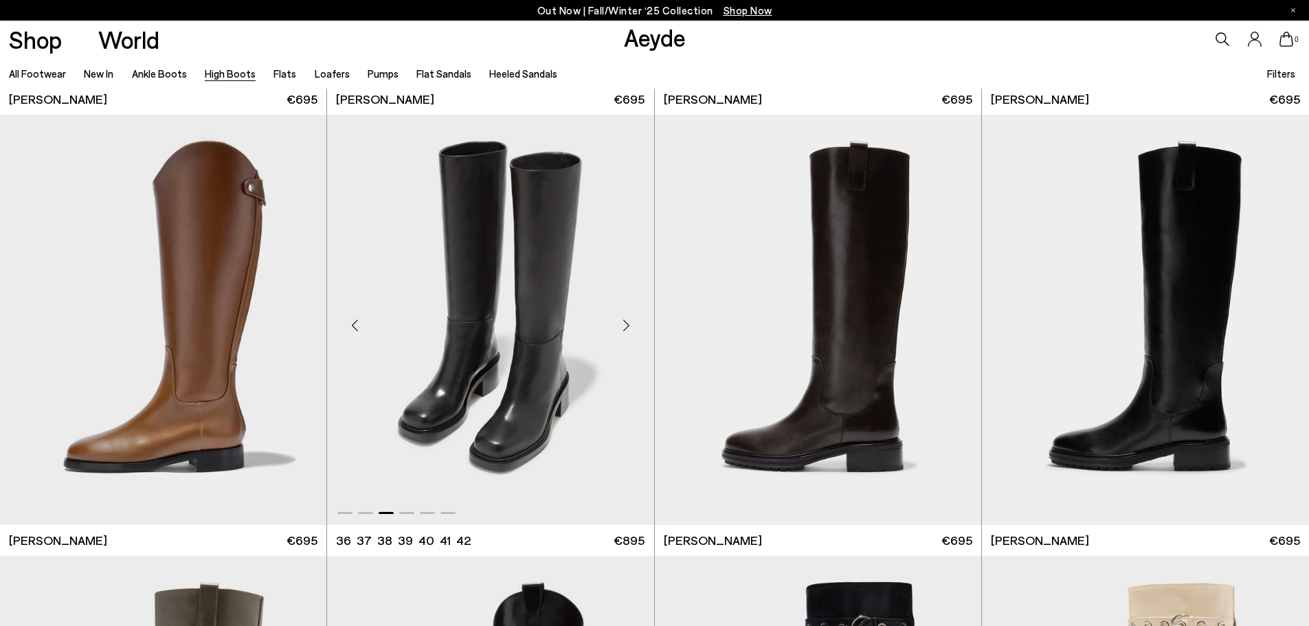
click at [622, 322] on div "Next slide" at bounding box center [626, 324] width 41 height 41
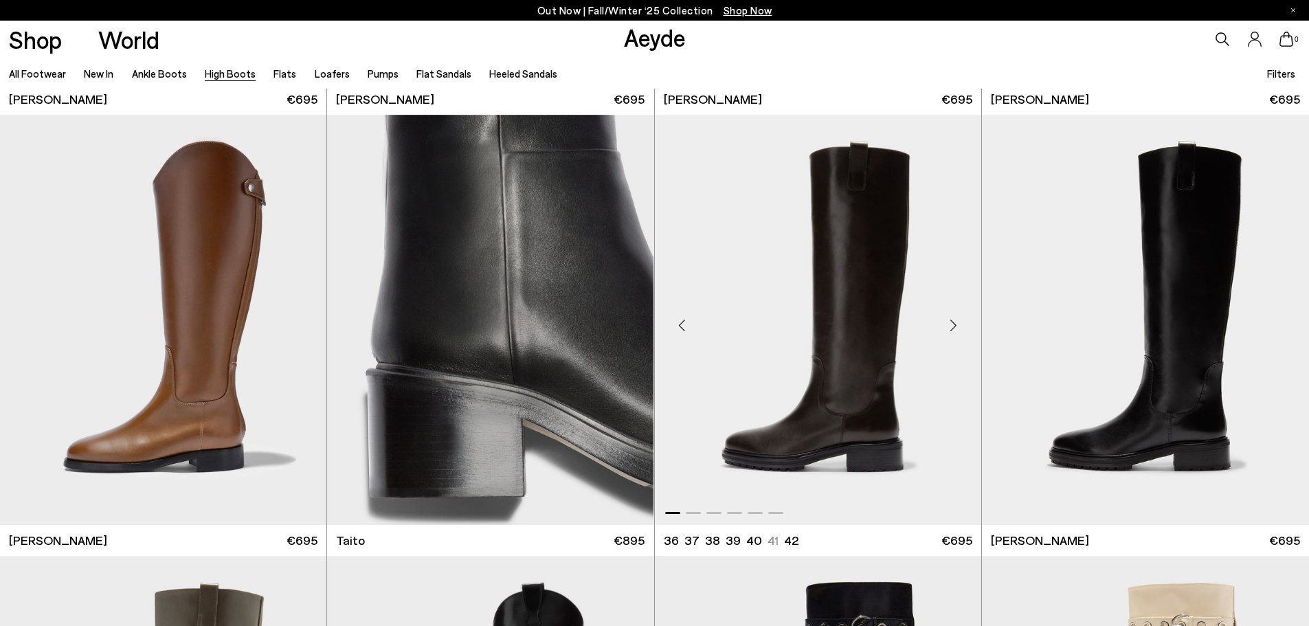
click at [844, 387] on img "1 / 6" at bounding box center [818, 320] width 326 height 410
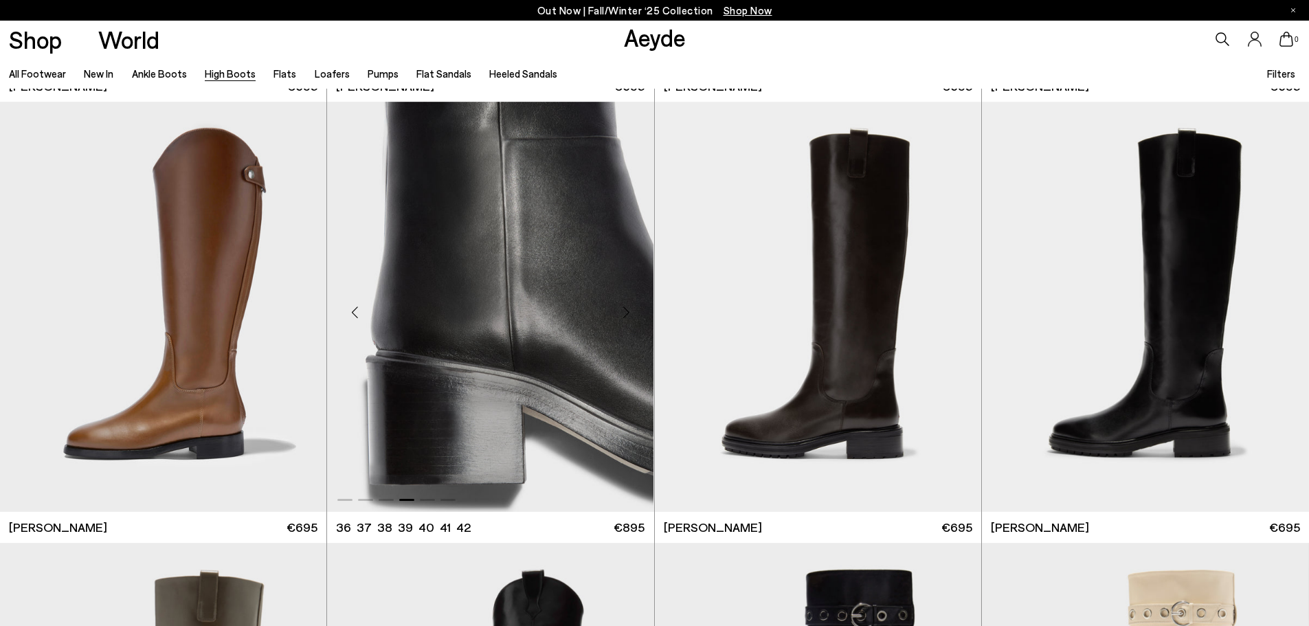
scroll to position [3528, 0]
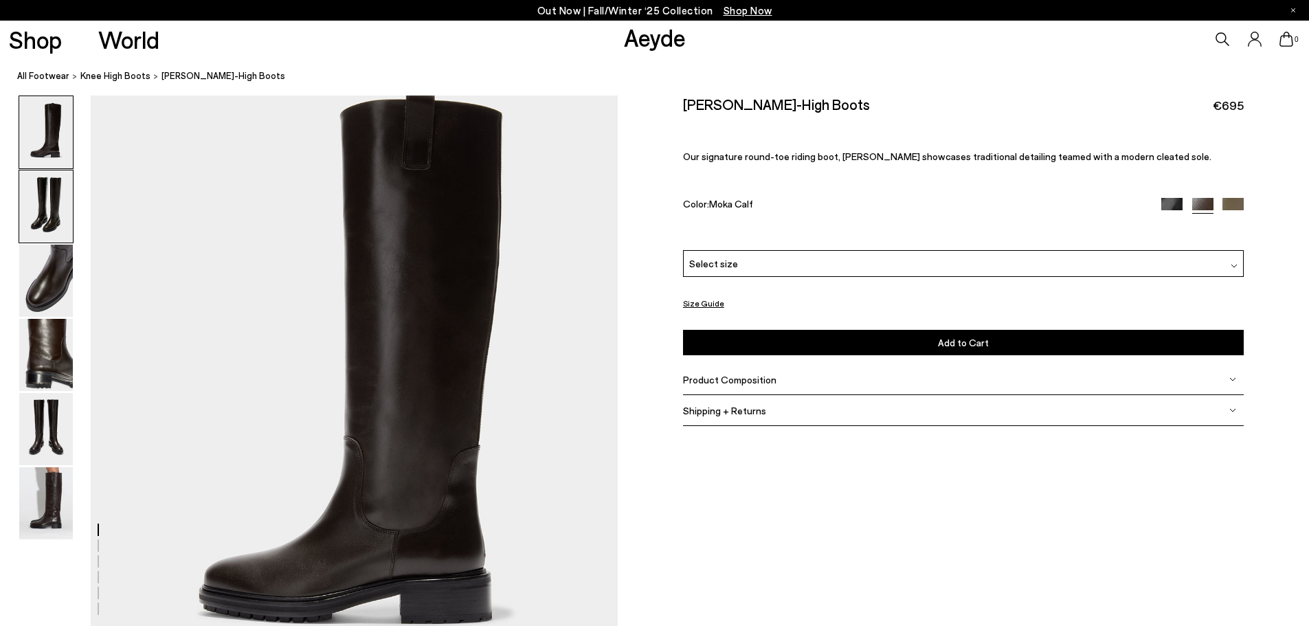
click at [60, 205] on img at bounding box center [46, 206] width 54 height 72
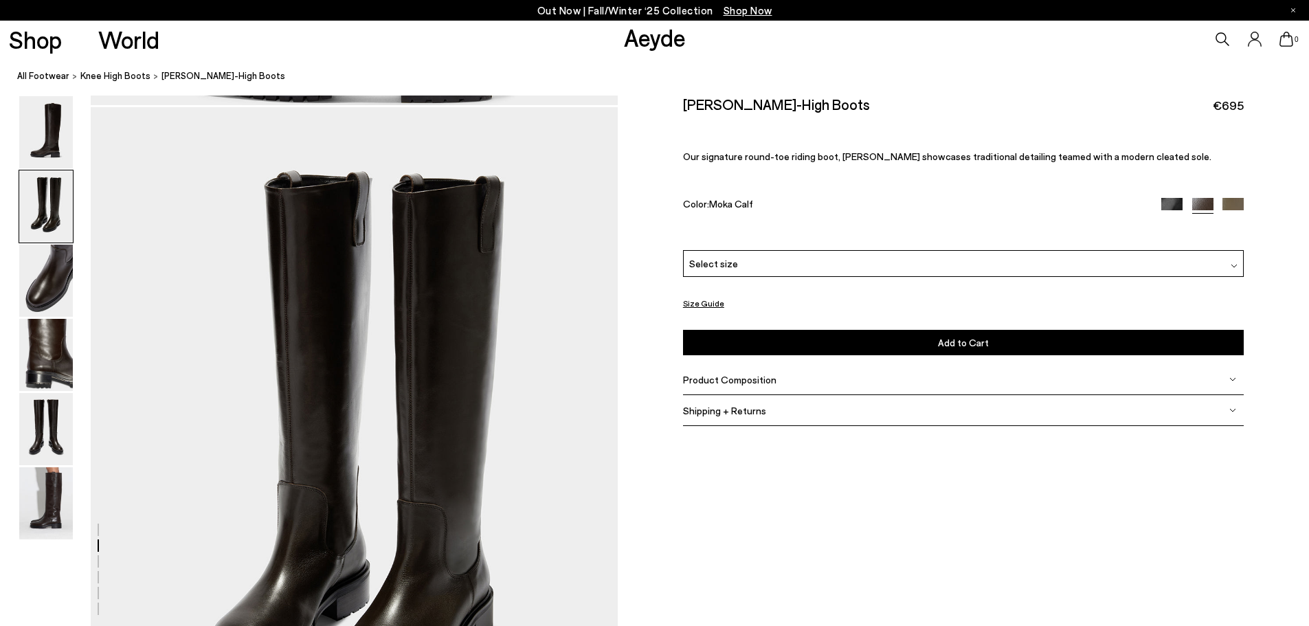
scroll to position [534, 0]
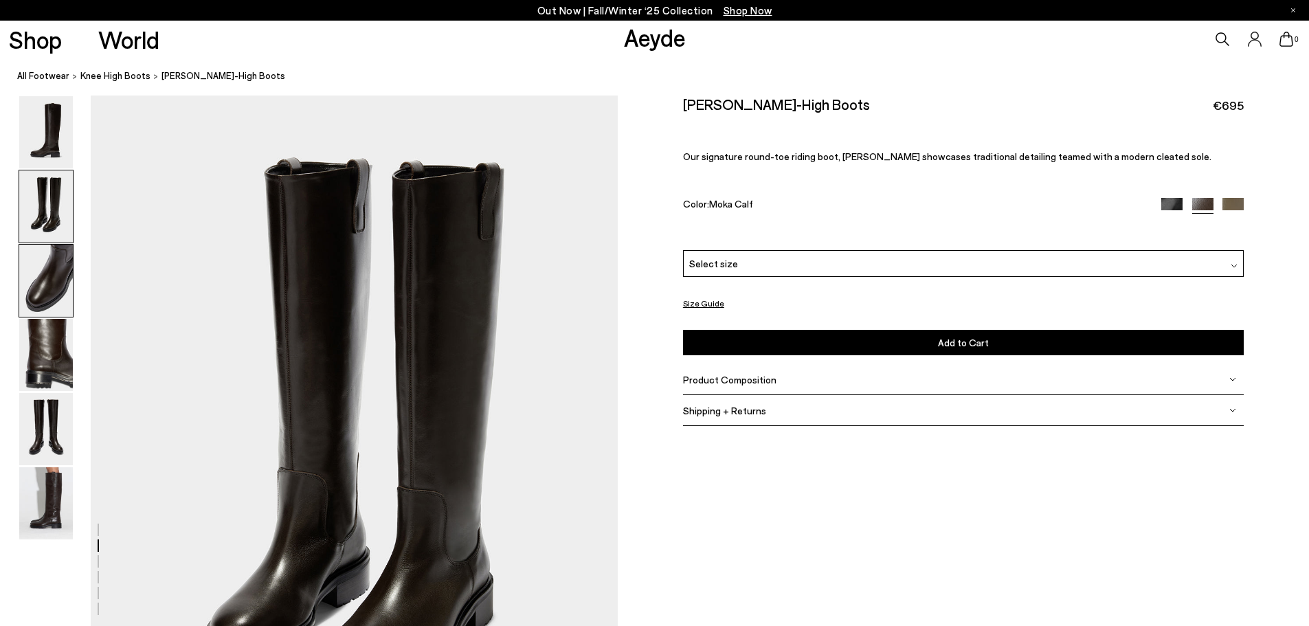
click at [56, 273] on img at bounding box center [46, 281] width 54 height 72
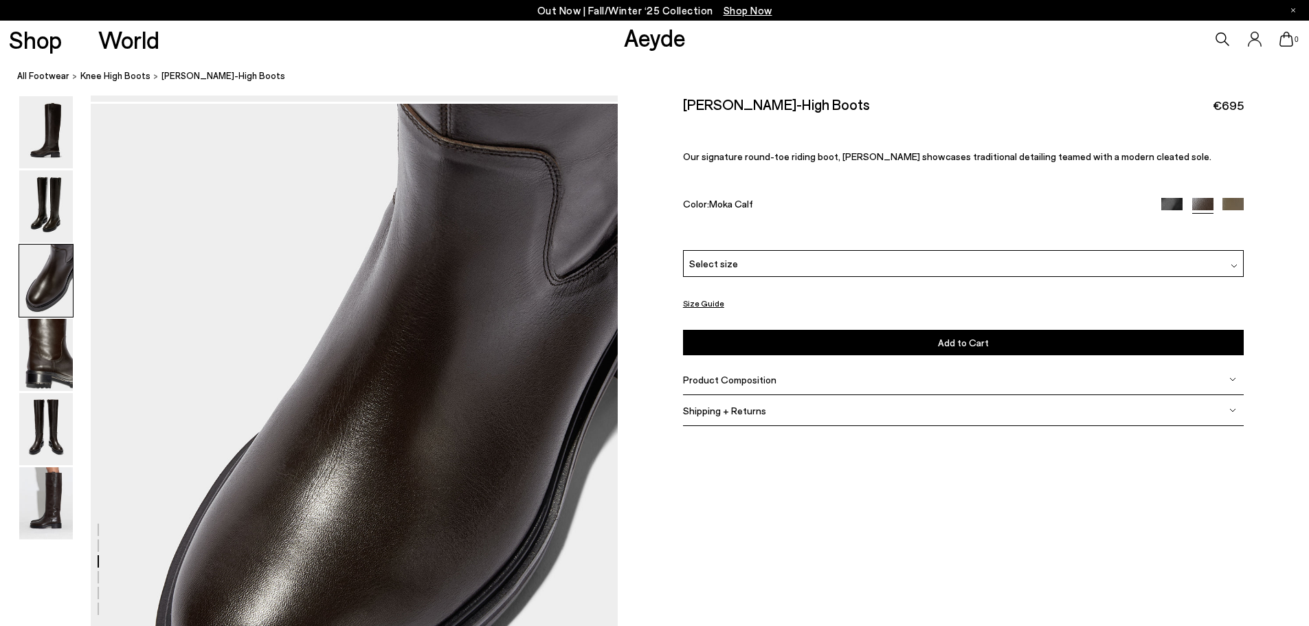
scroll to position [1238, 0]
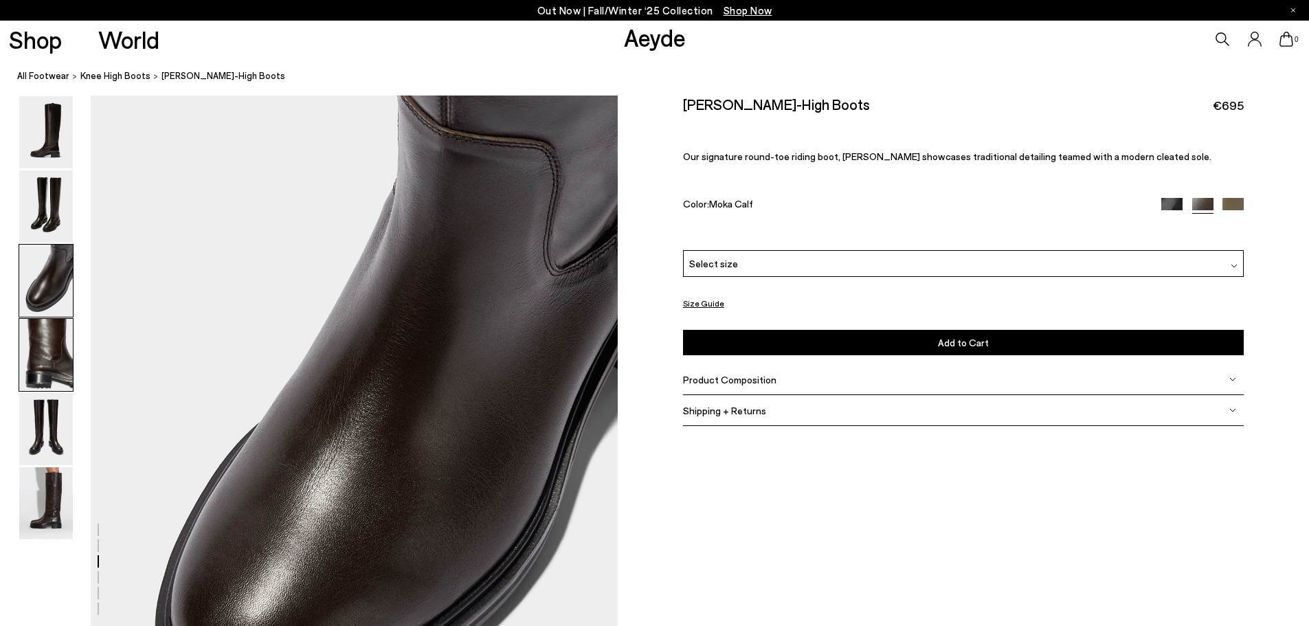
click at [36, 335] on img at bounding box center [46, 355] width 54 height 72
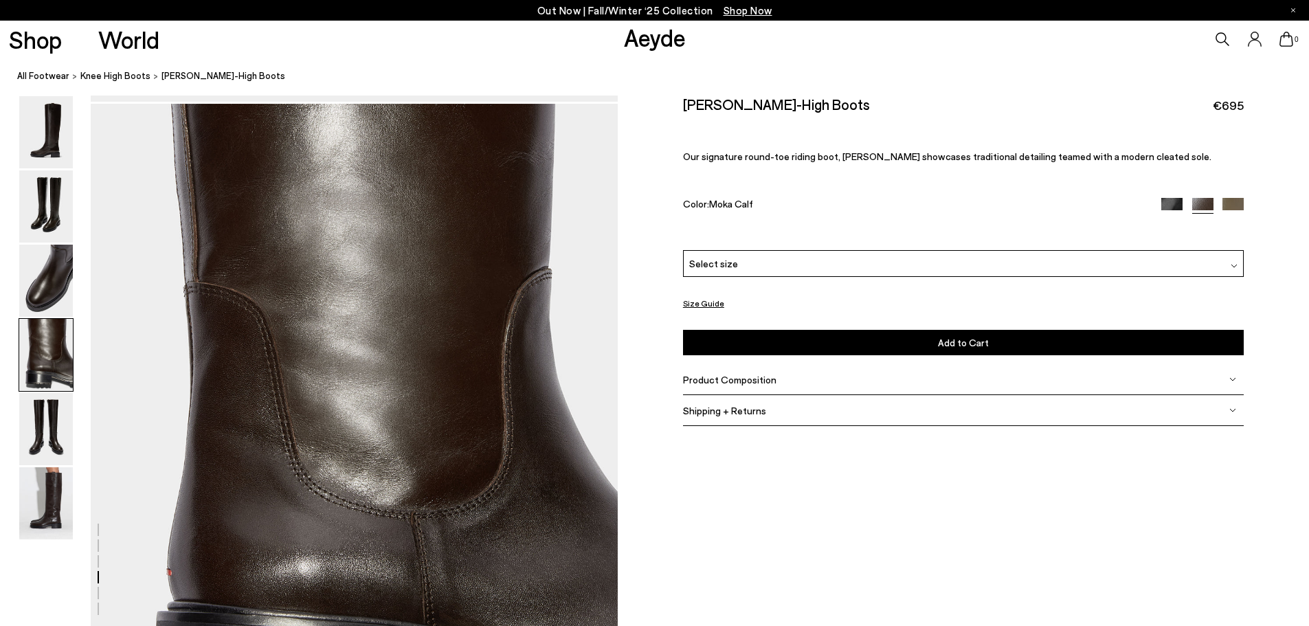
scroll to position [1942, 0]
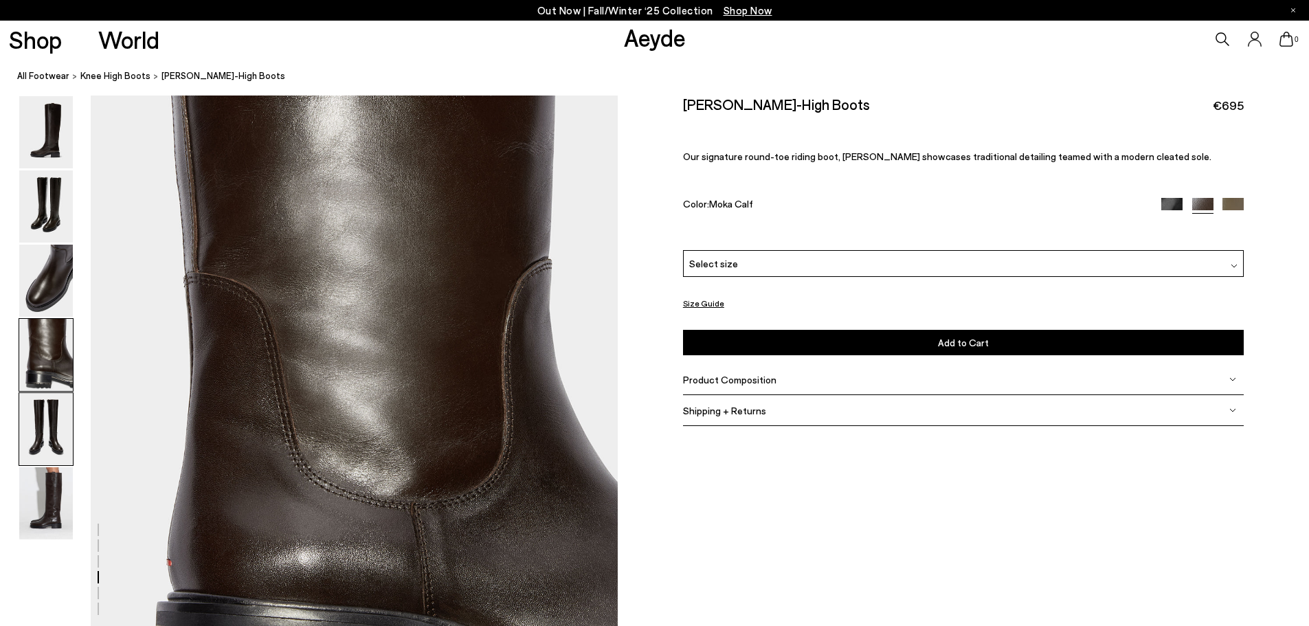
click at [53, 435] on img at bounding box center [46, 429] width 54 height 72
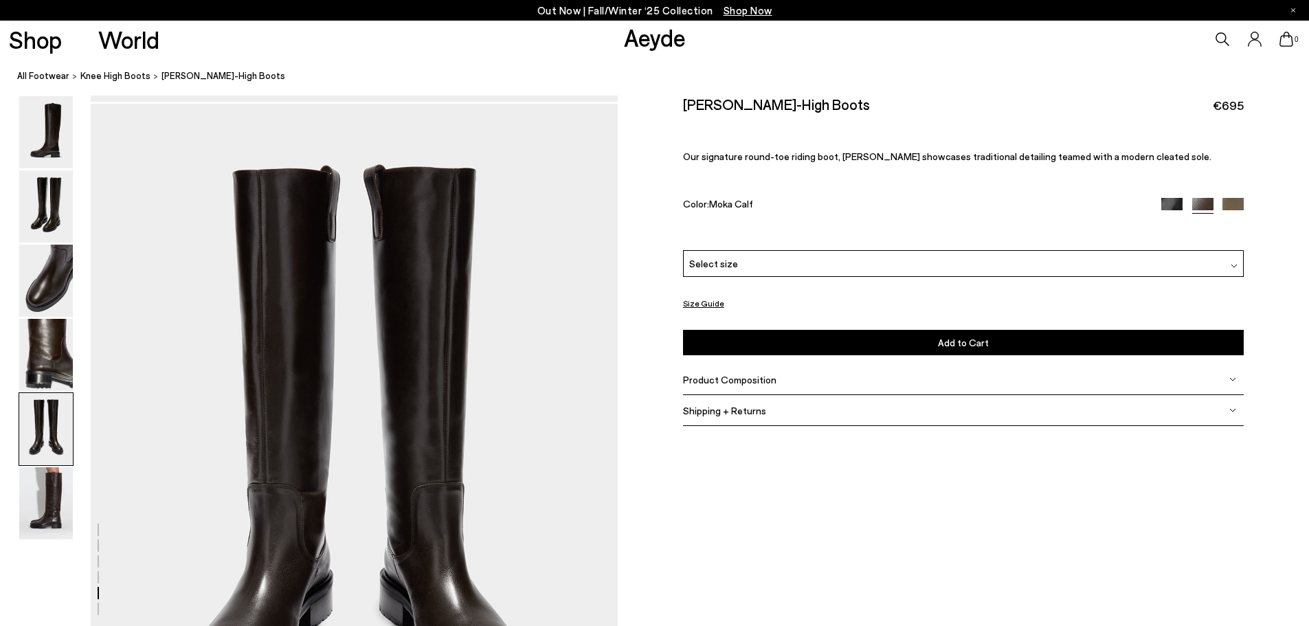
scroll to position [2646, 0]
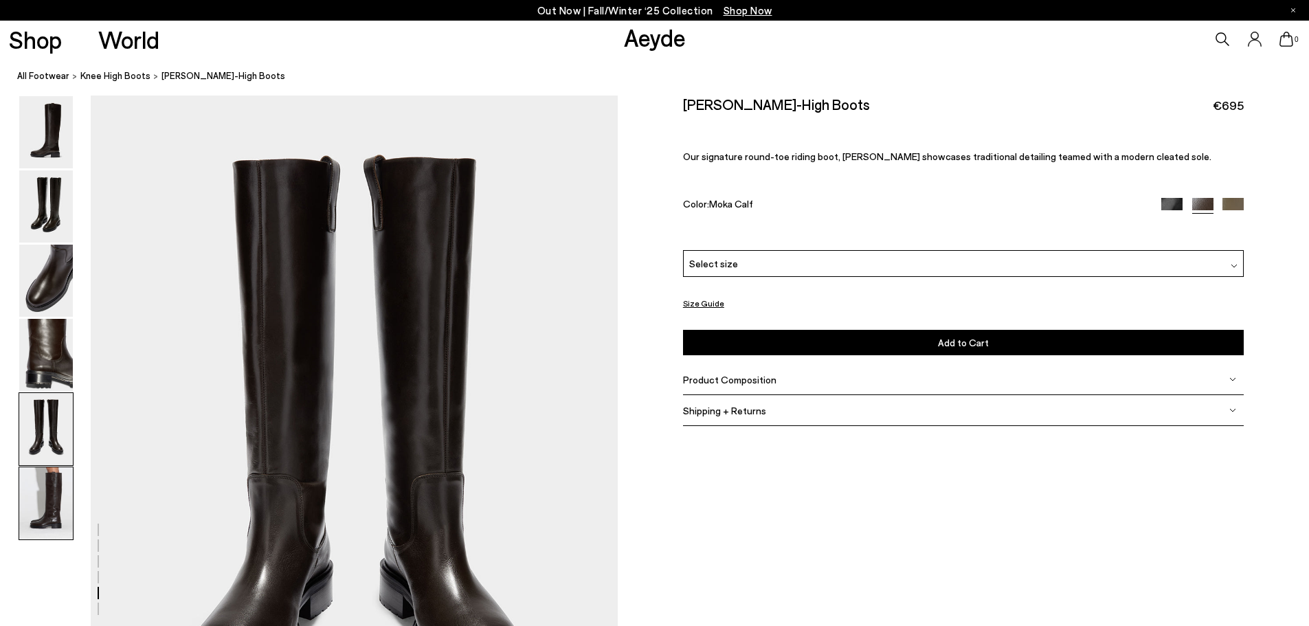
click at [40, 488] on img at bounding box center [46, 503] width 54 height 72
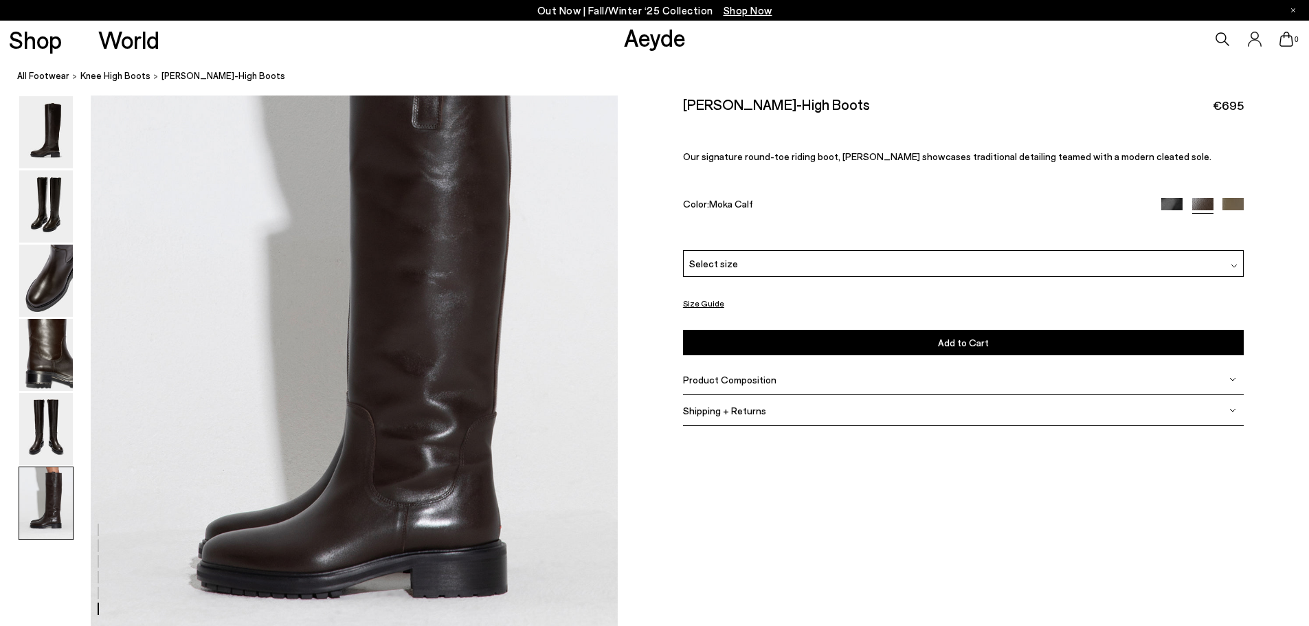
scroll to position [3445, 0]
click at [1231, 378] on img at bounding box center [1232, 379] width 7 height 7
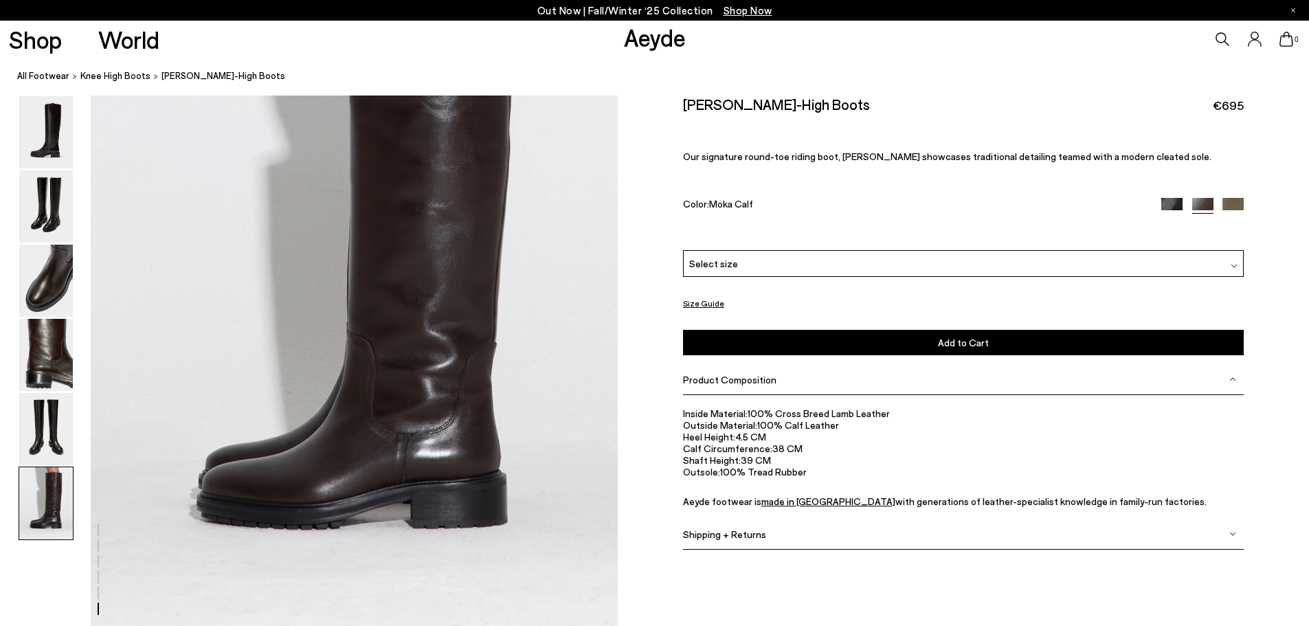
scroll to position [3514, 0]
click at [42, 341] on img at bounding box center [46, 355] width 54 height 72
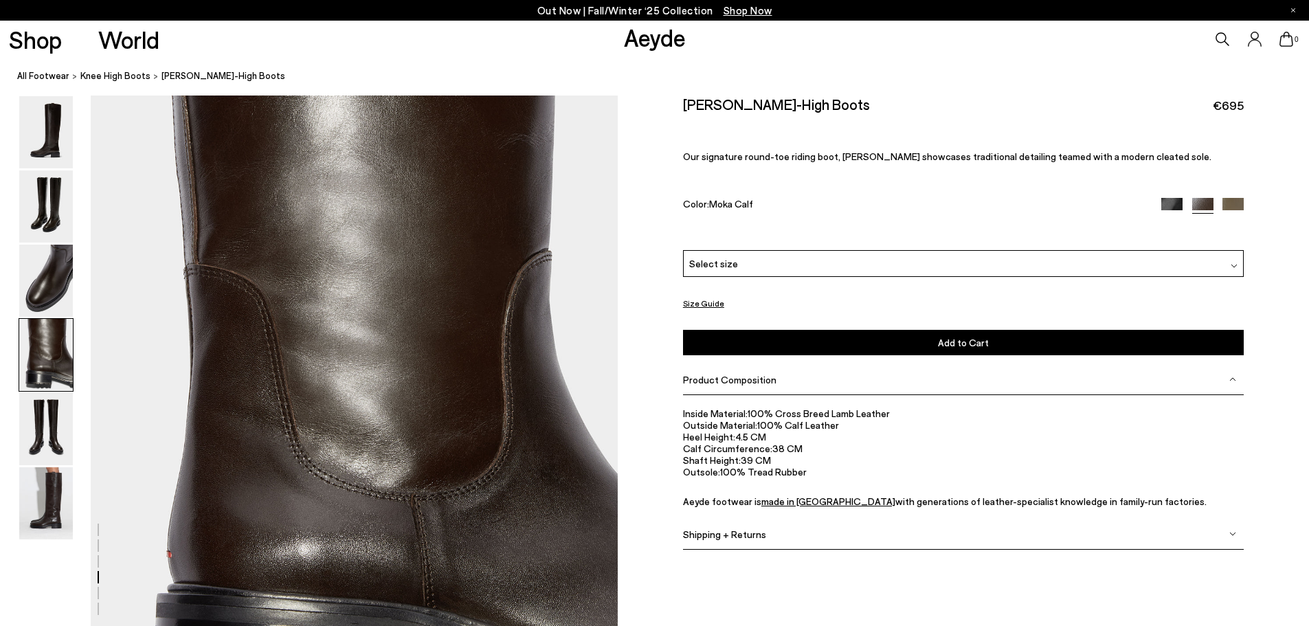
scroll to position [1942, 0]
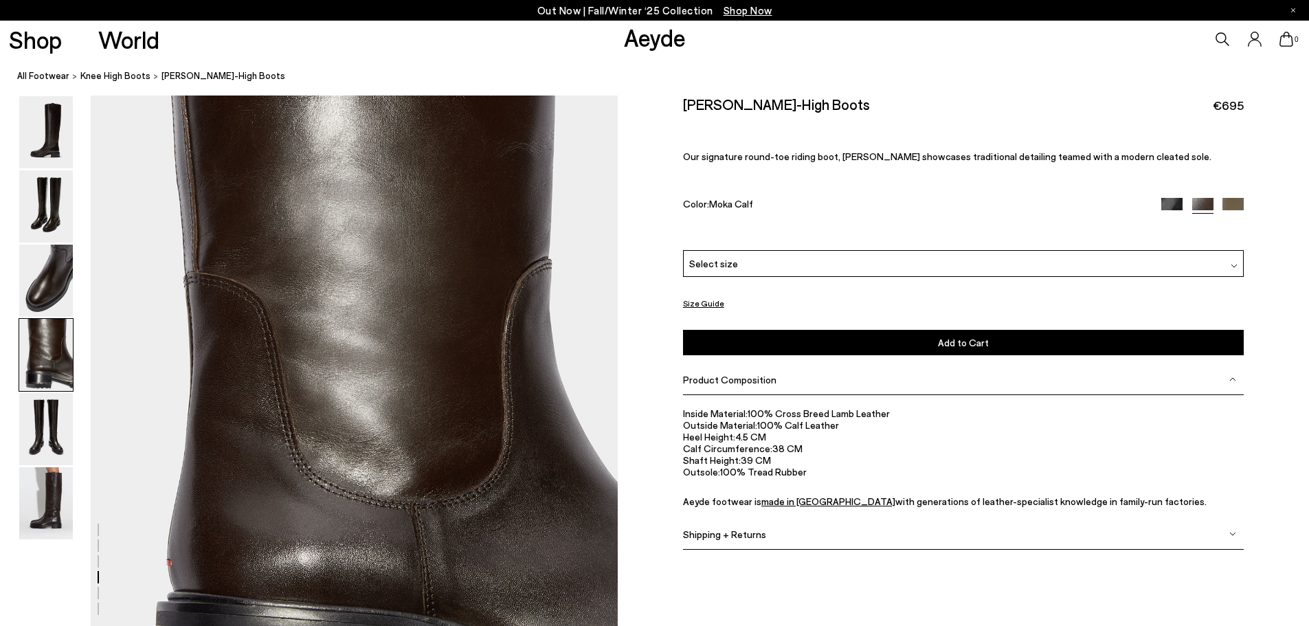
click at [1235, 266] on img at bounding box center [1233, 265] width 7 height 7
